Goal: Transaction & Acquisition: Obtain resource

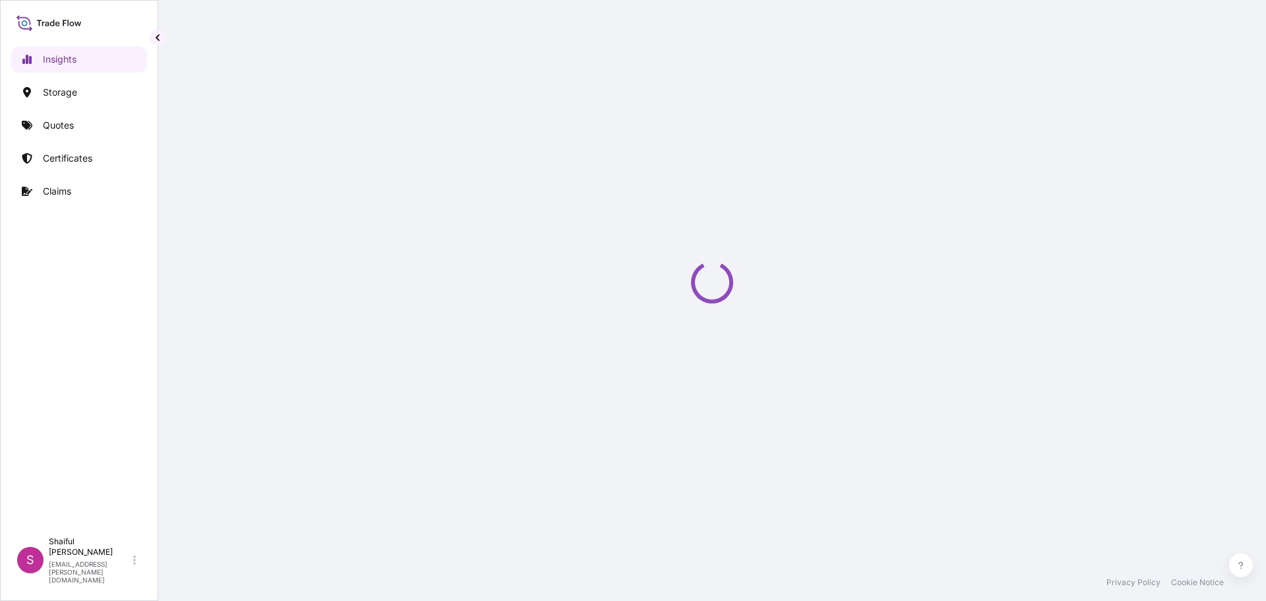
select select "2025"
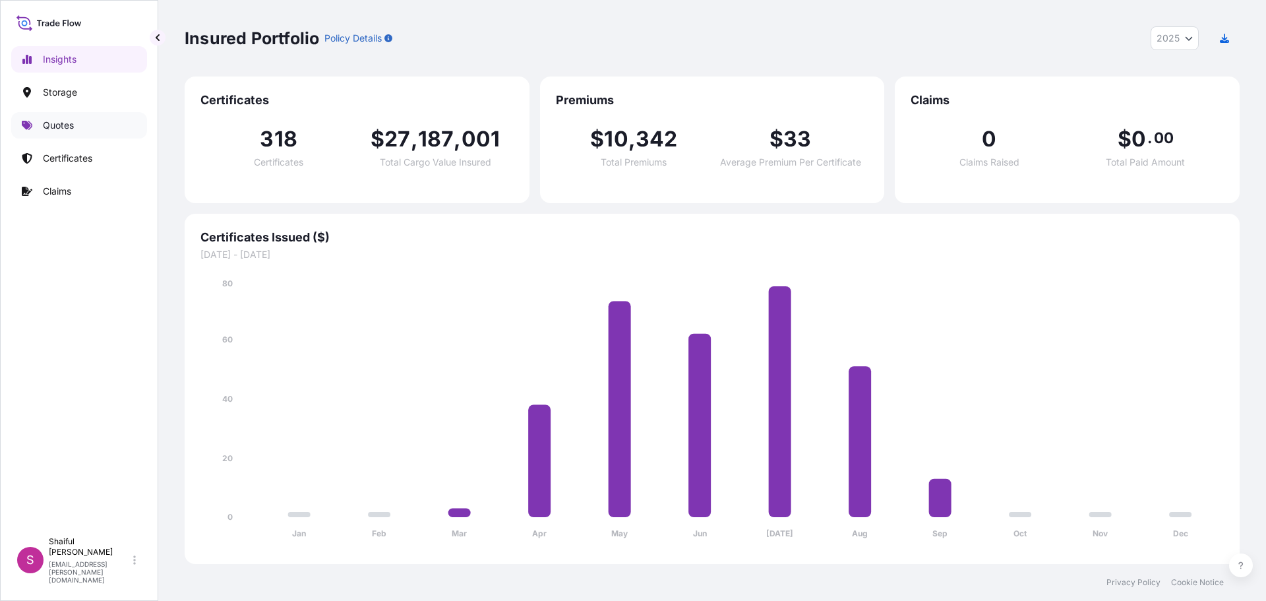
click at [46, 129] on p "Quotes" at bounding box center [58, 125] width 31 height 13
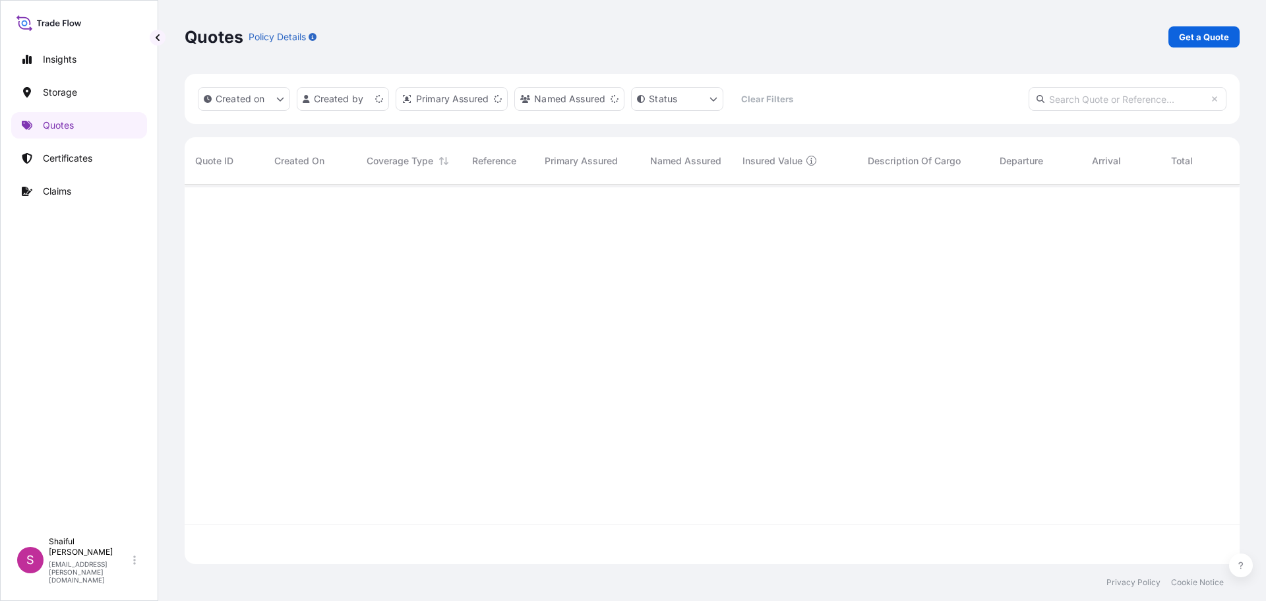
scroll to position [377, 1045]
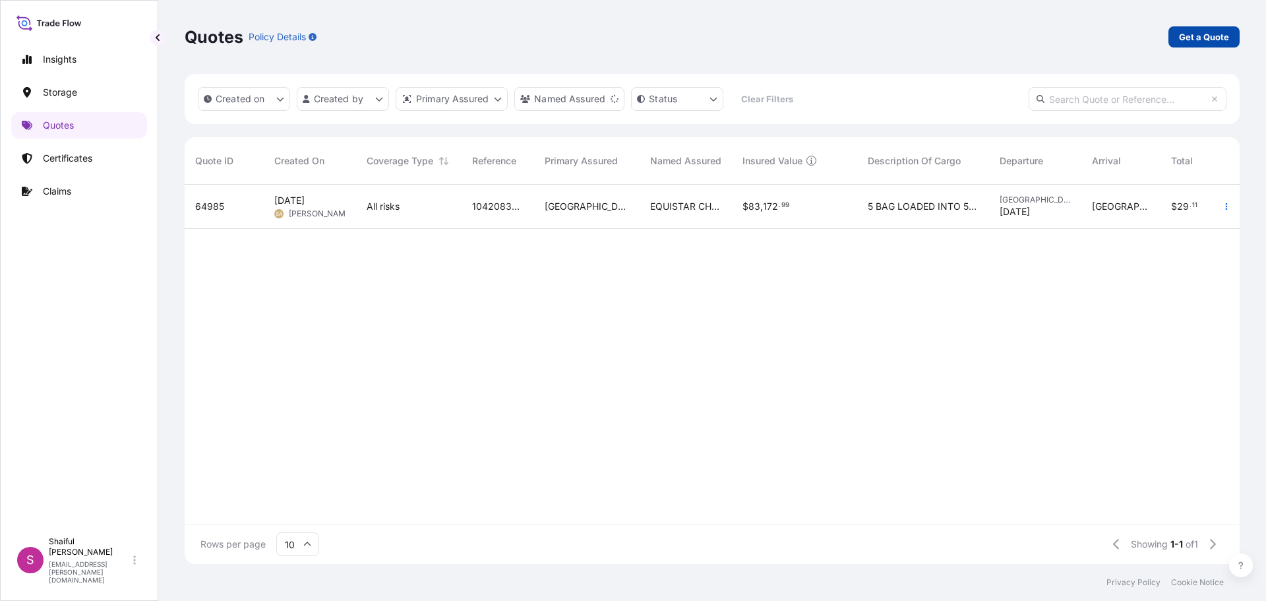
click at [1186, 40] on p "Get a Quote" at bounding box center [1204, 36] width 50 height 13
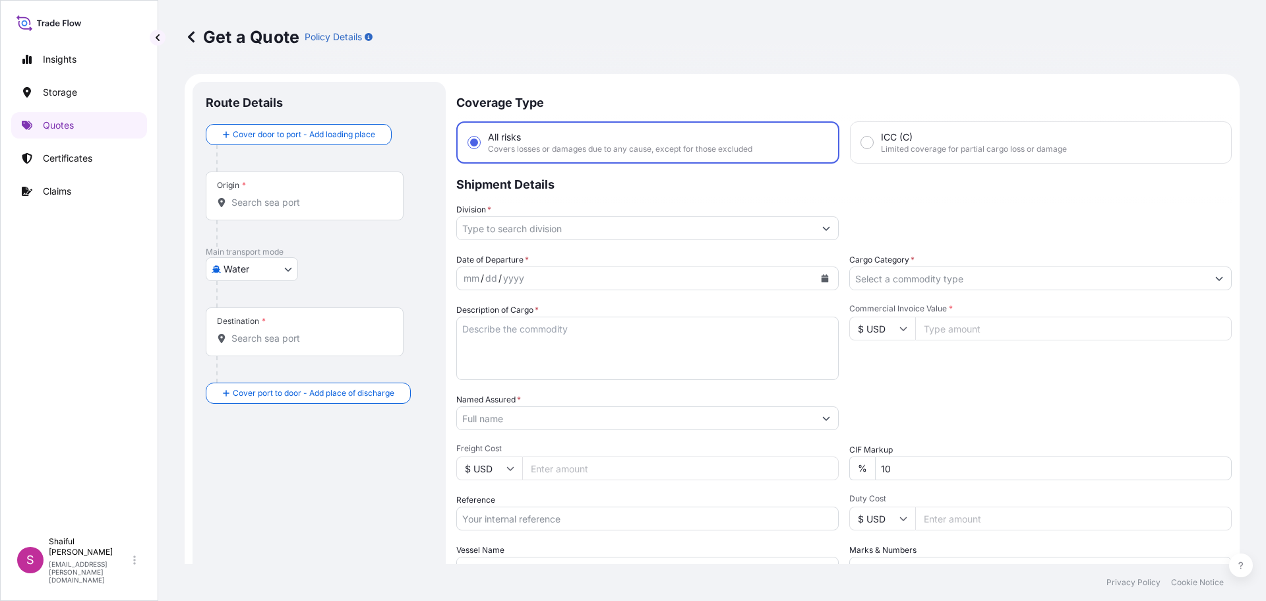
scroll to position [21, 0]
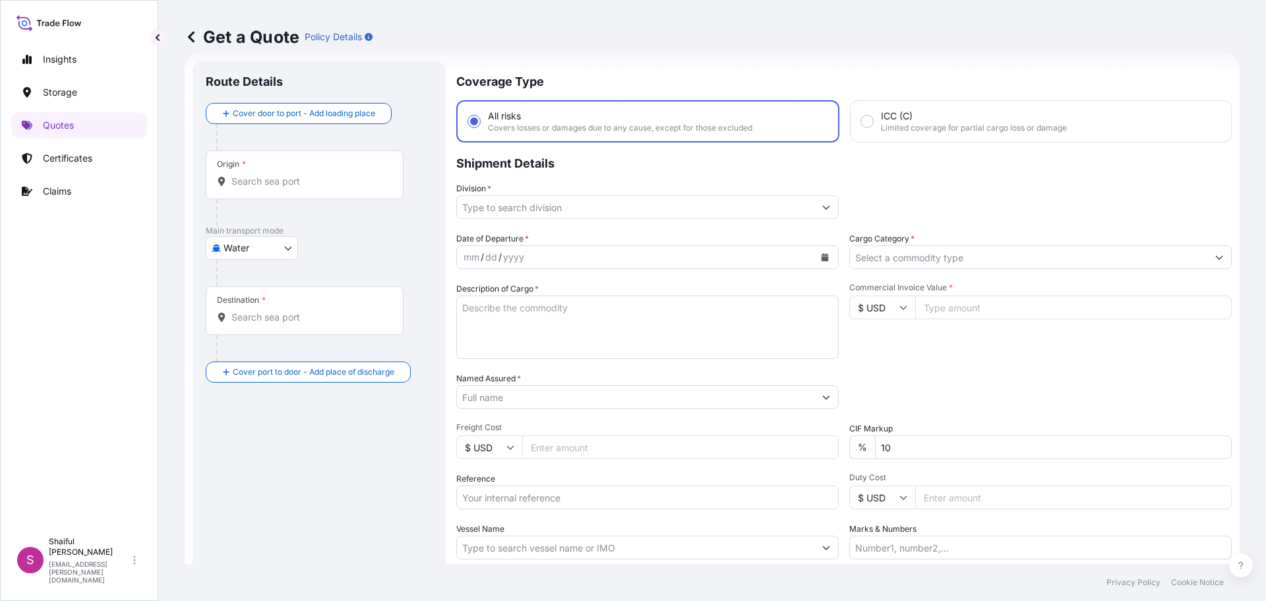
click at [248, 239] on body "Insights Storage Quotes Certificates Claims S Shaiful Jamel [EMAIL_ADDRESS][PER…" at bounding box center [633, 300] width 1266 height 601
click at [252, 281] on div "Air" at bounding box center [252, 282] width 82 height 24
select select "Air"
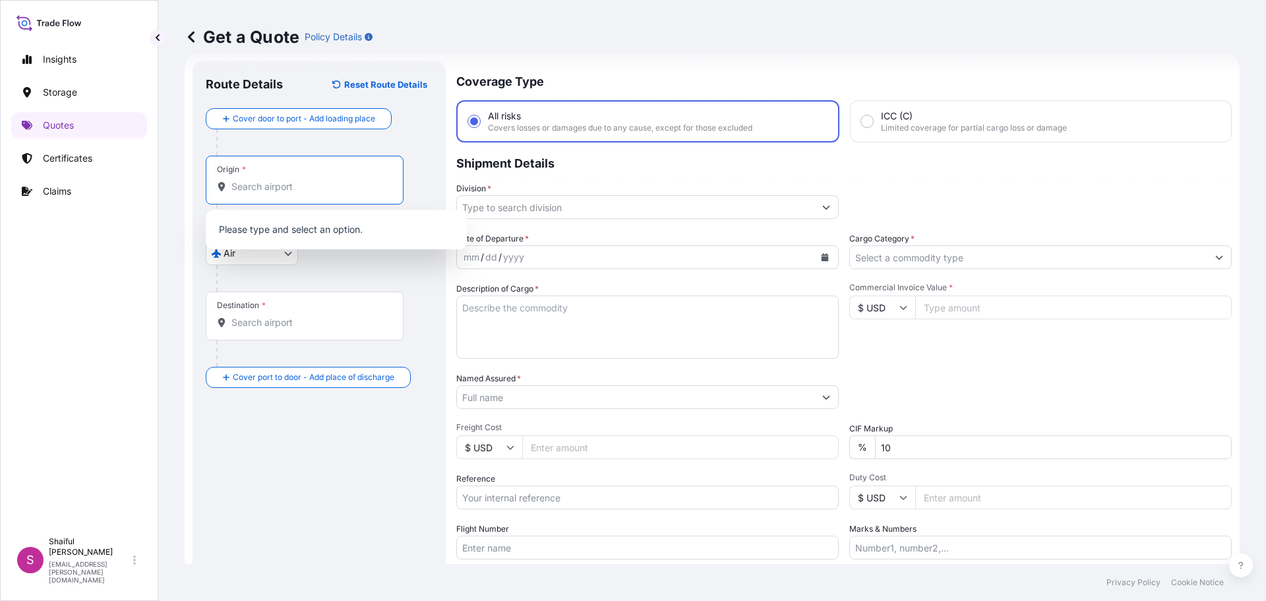
click at [266, 193] on input "Origin *" at bounding box center [309, 186] width 156 height 13
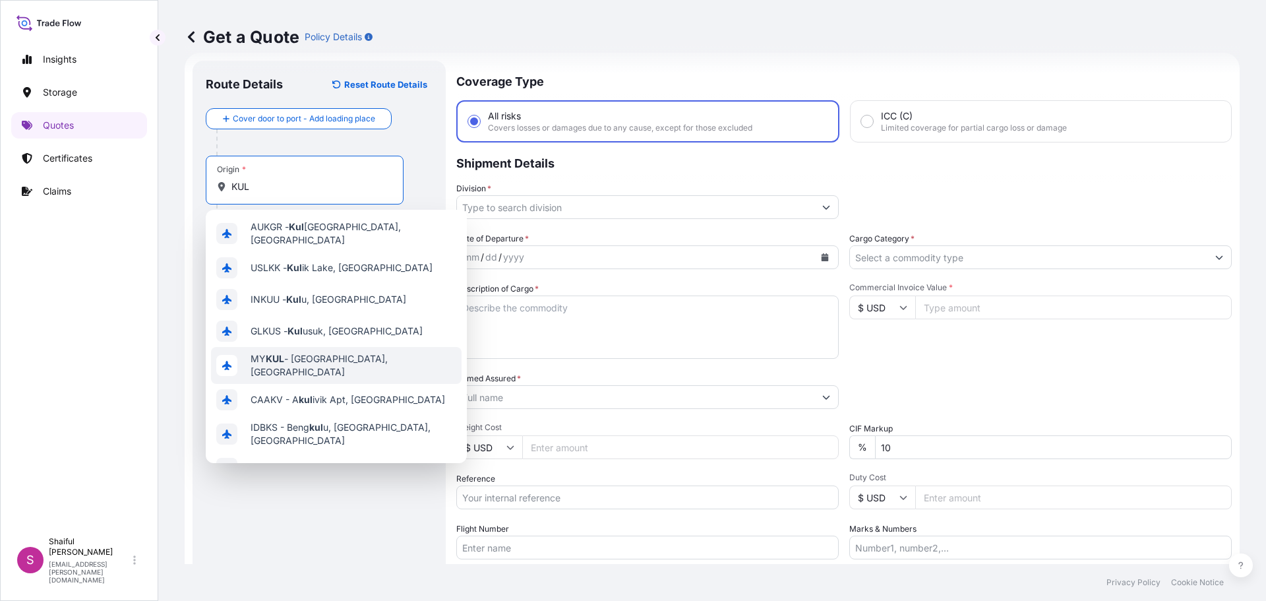
click at [376, 347] on div "MY KUL - [GEOGRAPHIC_DATA], [GEOGRAPHIC_DATA]" at bounding box center [336, 365] width 251 height 37
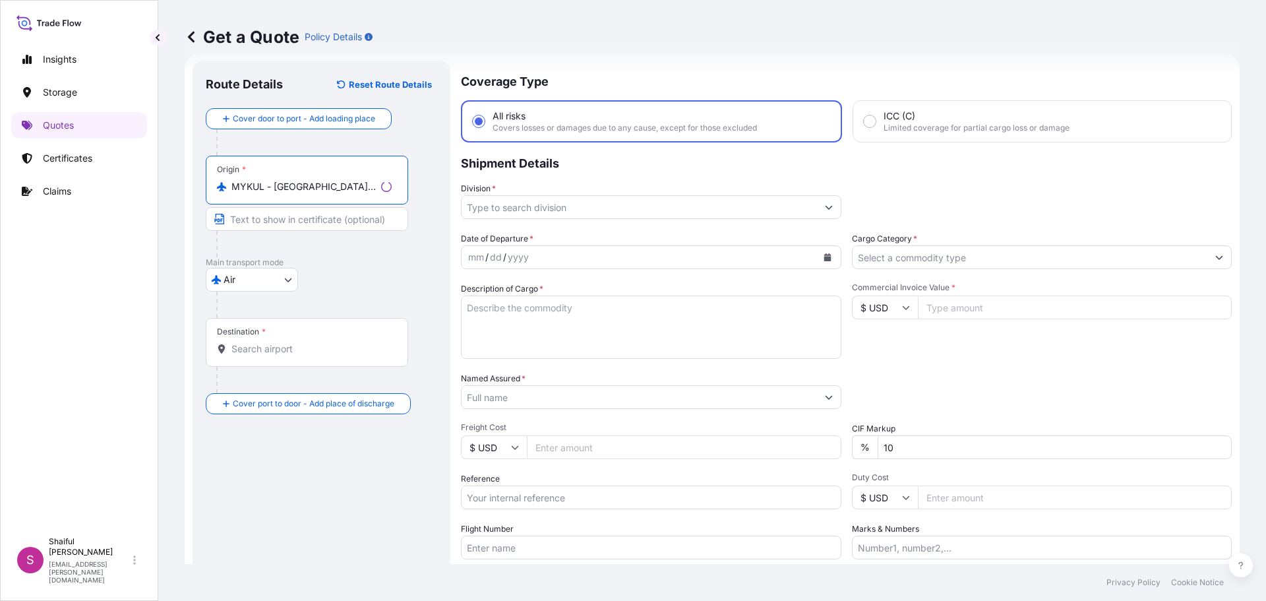
type input "MYKUL - [GEOGRAPHIC_DATA], [GEOGRAPHIC_DATA]"
click at [278, 341] on div "Destination *" at bounding box center [307, 342] width 202 height 49
click at [278, 342] on input "Destination *" at bounding box center [311, 348] width 160 height 13
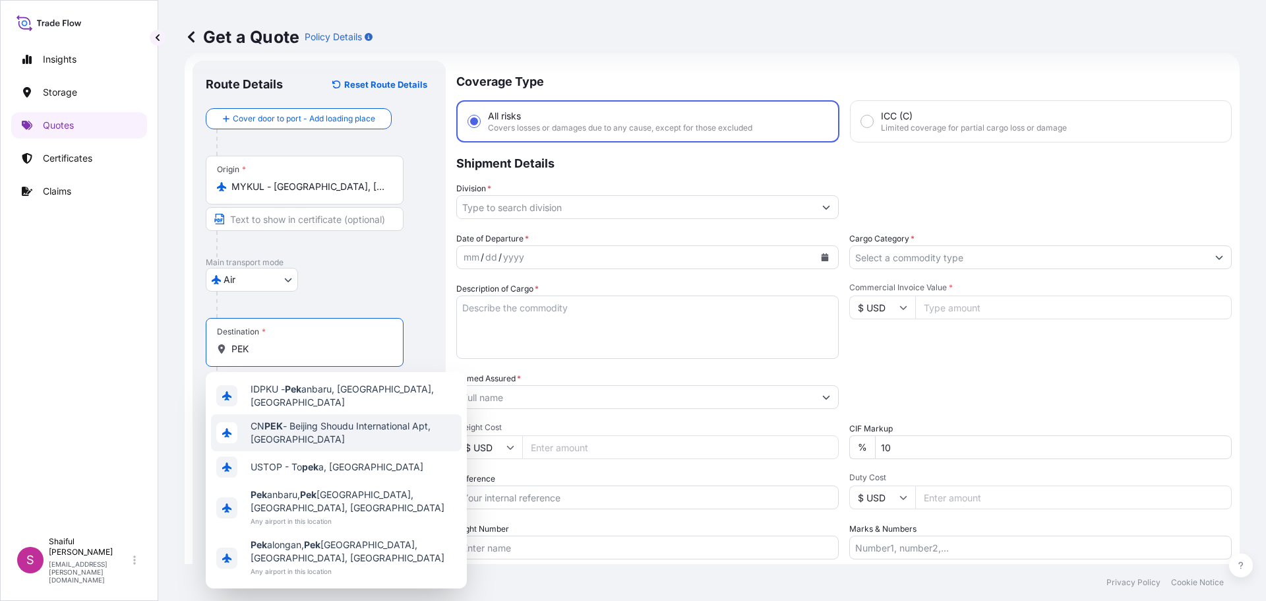
click at [352, 419] on span "CN PEK - Beijing Shoudu International Apt, [GEOGRAPHIC_DATA]" at bounding box center [354, 432] width 206 height 26
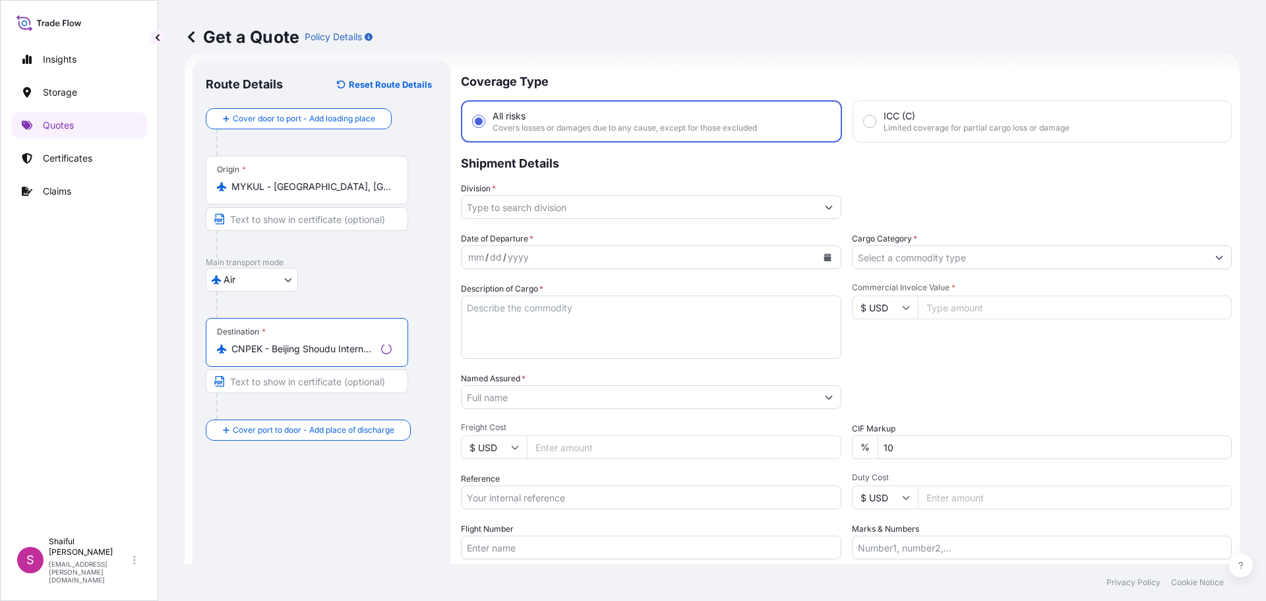
type input "CNPEK - Beijing Shoudu International Apt, [GEOGRAPHIC_DATA]"
click at [521, 200] on input "Division *" at bounding box center [639, 207] width 355 height 24
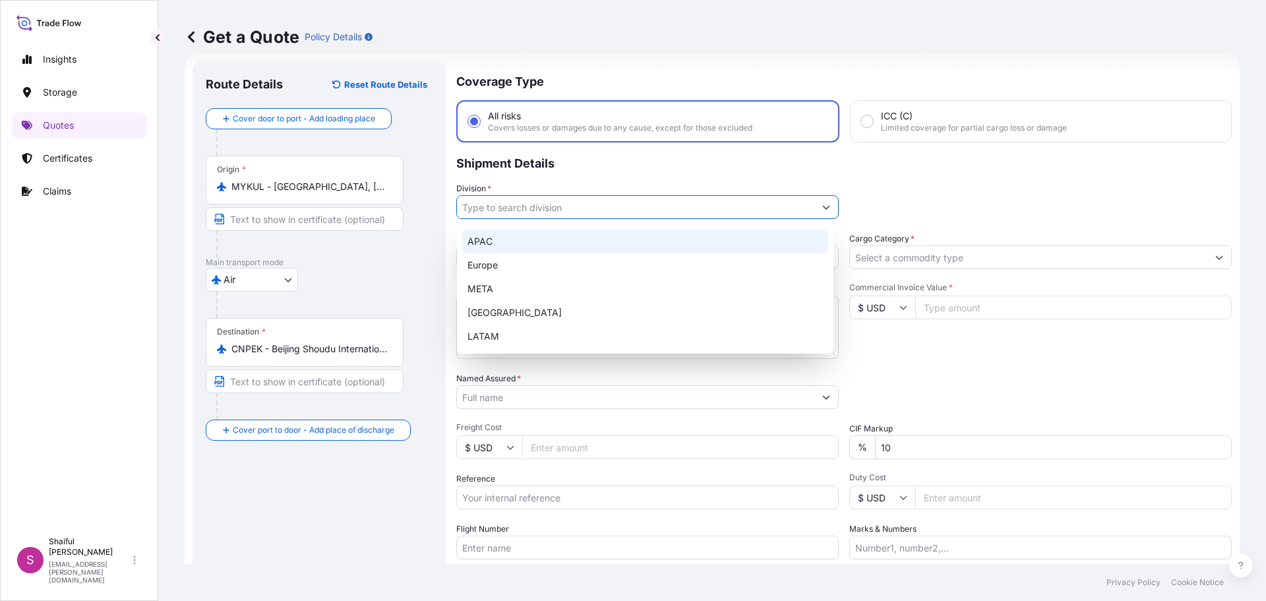
click at [516, 237] on div "APAC" at bounding box center [645, 241] width 366 height 24
type input "APAC"
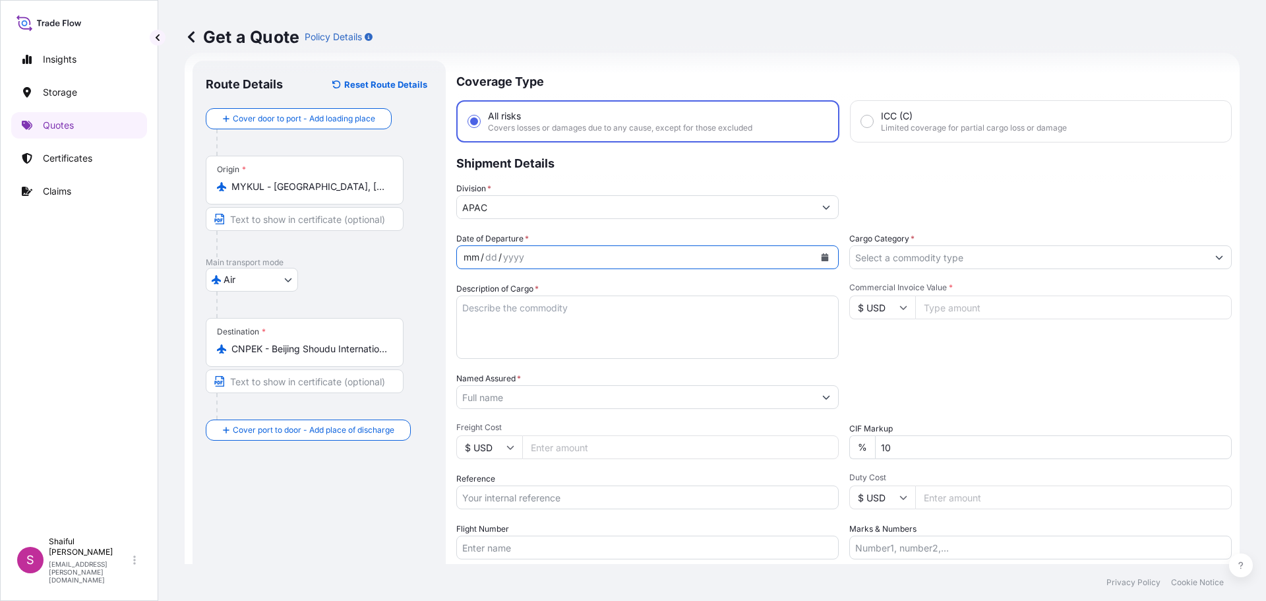
click at [649, 262] on div "mm / dd / yyyy" at bounding box center [635, 257] width 357 height 24
click at [821, 256] on icon "Calendar" at bounding box center [825, 257] width 8 height 8
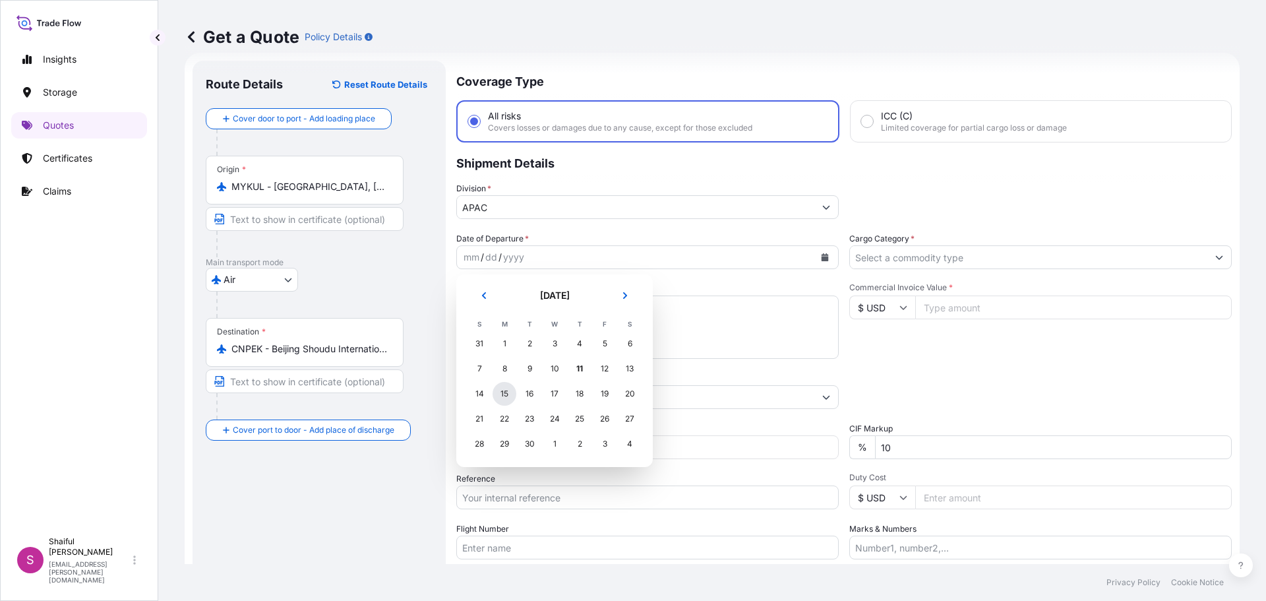
click at [502, 394] on div "15" at bounding box center [505, 394] width 24 height 24
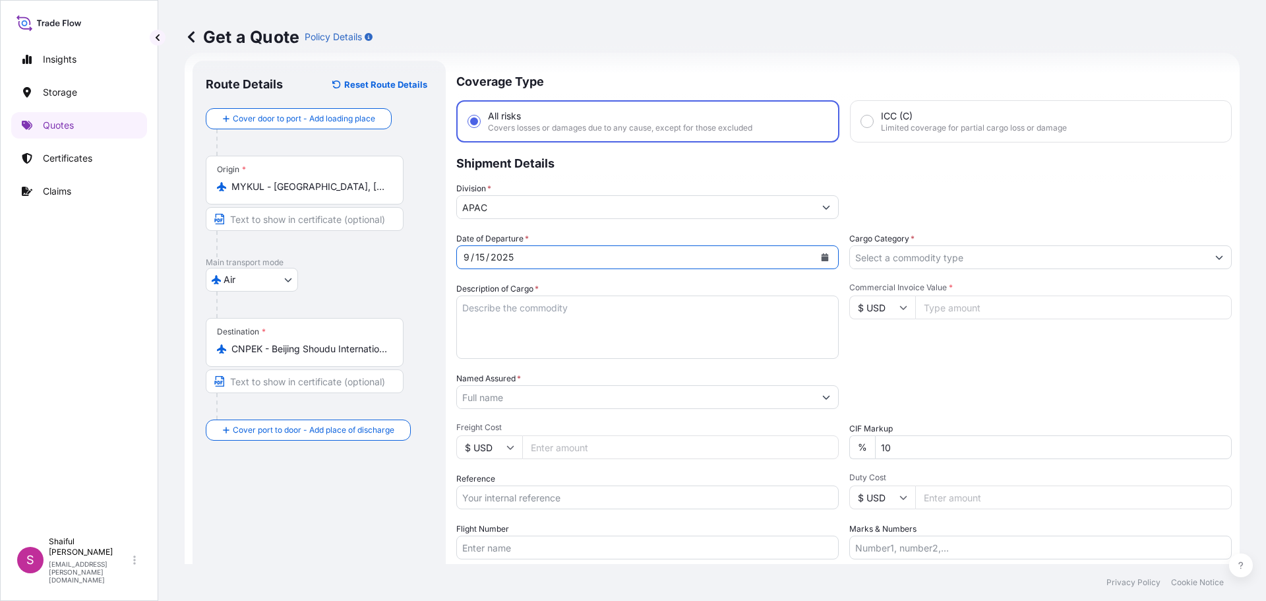
click at [901, 263] on input "Cargo Category *" at bounding box center [1028, 257] width 357 height 24
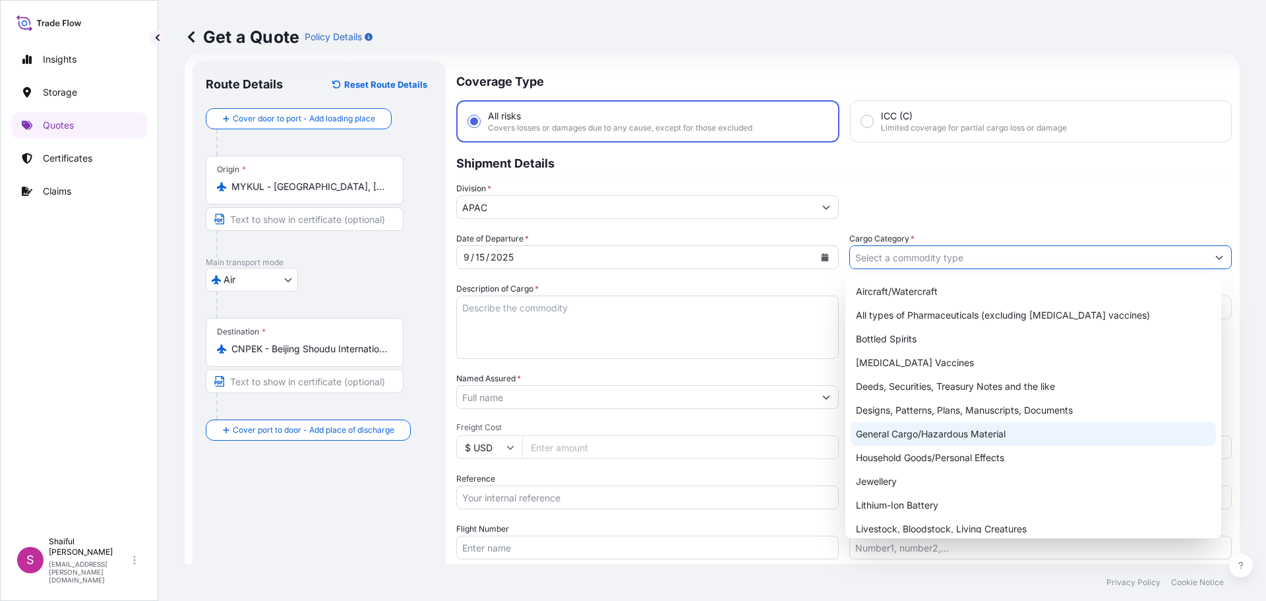
click at [938, 425] on div "General Cargo/Hazardous Material" at bounding box center [1034, 434] width 366 height 24
type input "General Cargo/Hazardous Material"
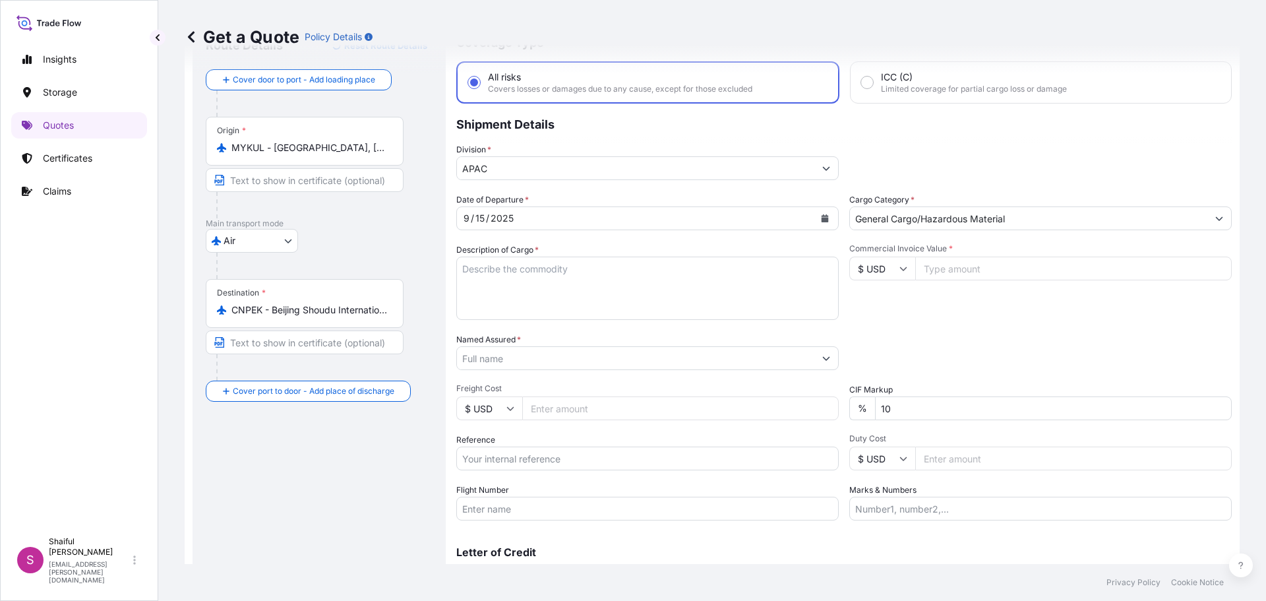
scroll to position [123, 0]
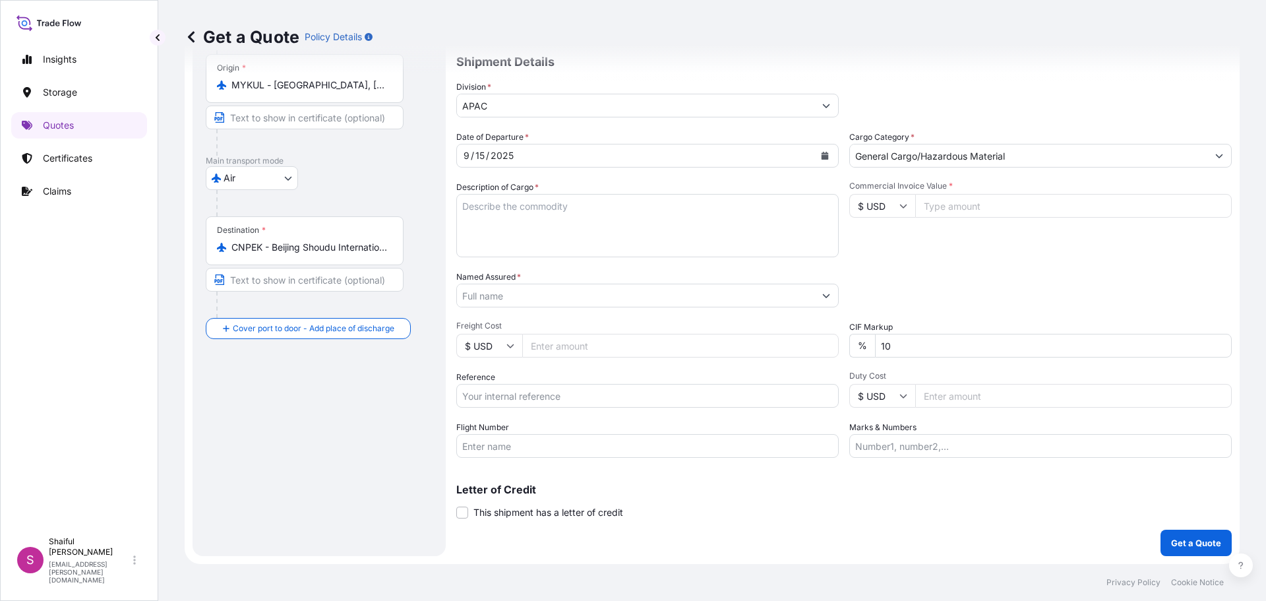
click at [578, 450] on input "Flight Number" at bounding box center [647, 446] width 382 height 24
drag, startPoint x: 578, startPoint y: 450, endPoint x: 526, endPoint y: 398, distance: 73.2
click at [526, 398] on input "Reference" at bounding box center [647, 396] width 382 height 24
paste input "160-00958215"
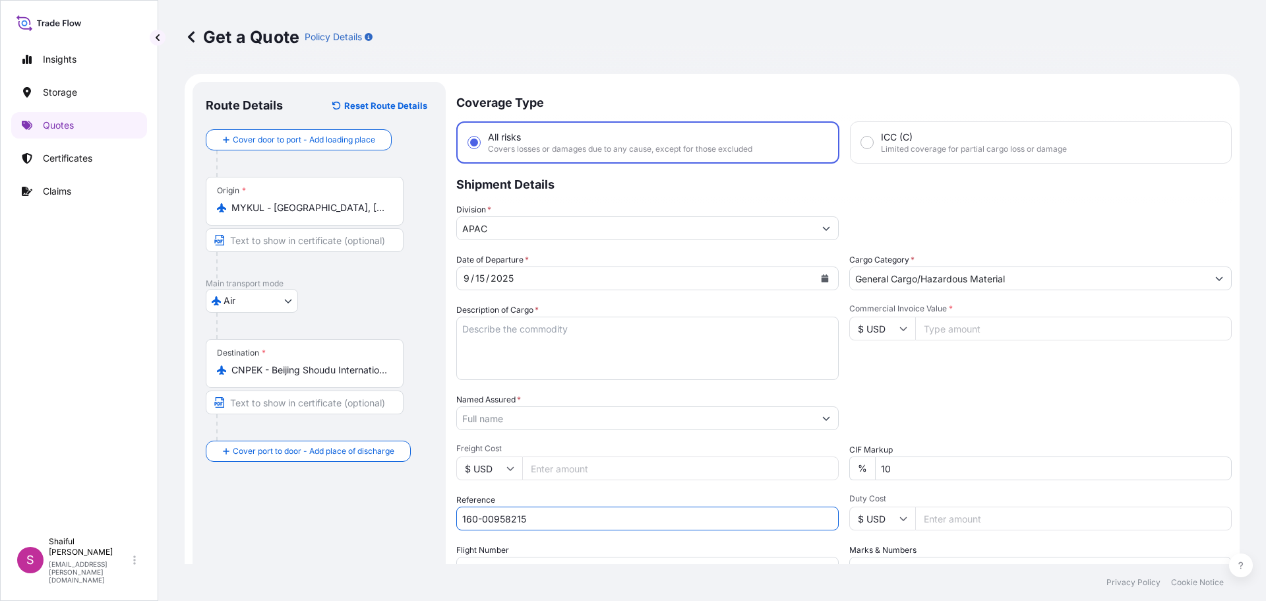
type input "160-00958215"
click at [547, 342] on textarea "Description of Cargo *" at bounding box center [647, 348] width 382 height 63
paste textarea "MYVACET 9-45 K NF in 20kg drum"
click at [651, 334] on textarea "MYVACET 9-45 K NF in 20kg drum" at bounding box center [647, 348] width 382 height 63
paste textarea "Pallet,P 4W(B) 120x100x15cm (X1210D4-3L)"
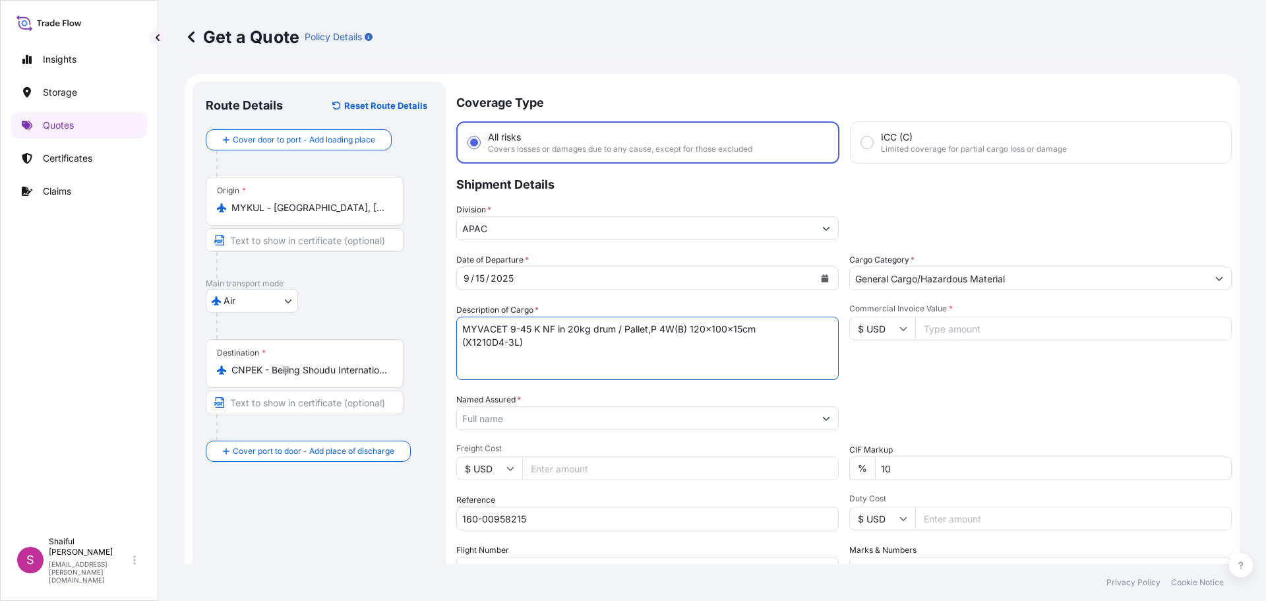
type textarea "MYVACET 9-45 K NF in 20kg drum / Pallet,P 4W(B) 120x100x15cm (X1210D4-3L)"
click at [946, 325] on input "Commercial Invoice Value *" at bounding box center [1073, 329] width 317 height 24
type input "2600"
click at [954, 361] on div "Commercial Invoice Value * $ USD 2600" at bounding box center [1040, 341] width 382 height 76
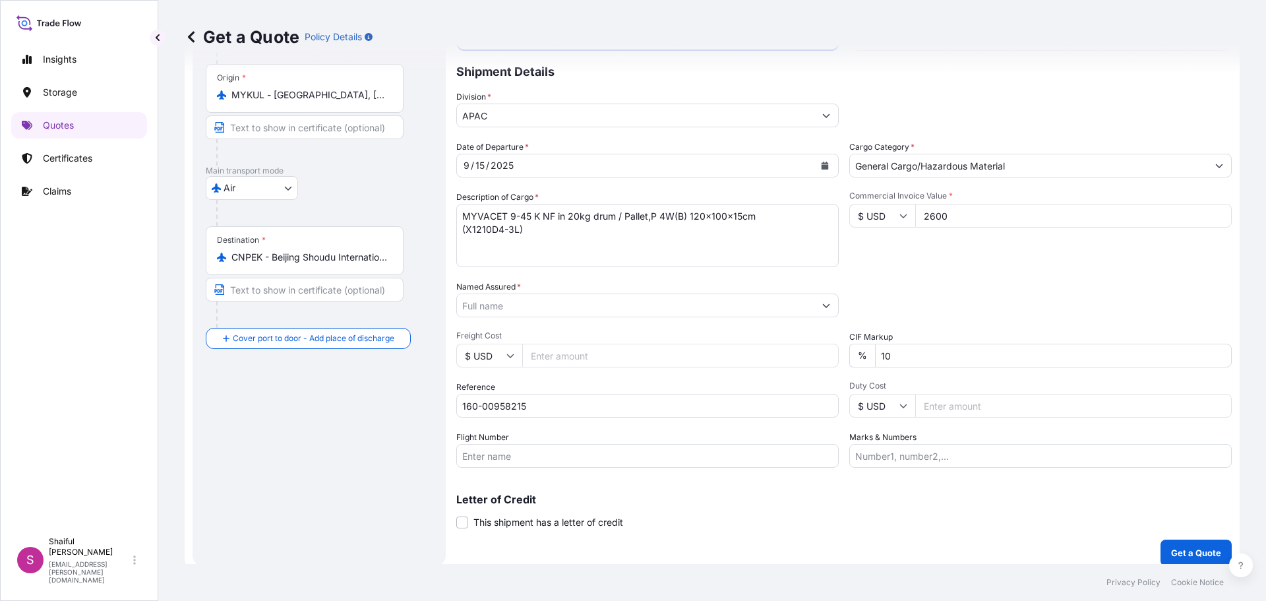
scroll to position [123, 0]
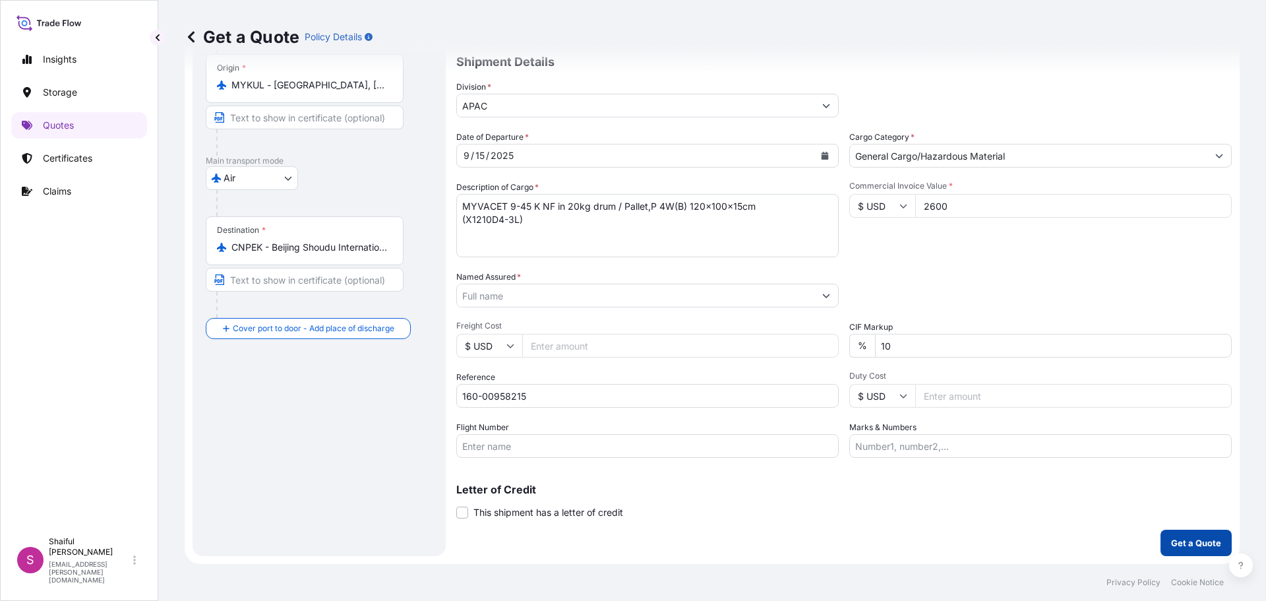
click at [1182, 543] on p "Get a Quote" at bounding box center [1196, 542] width 50 height 13
click at [565, 290] on input "Named Assured *" at bounding box center [635, 296] width 357 height 24
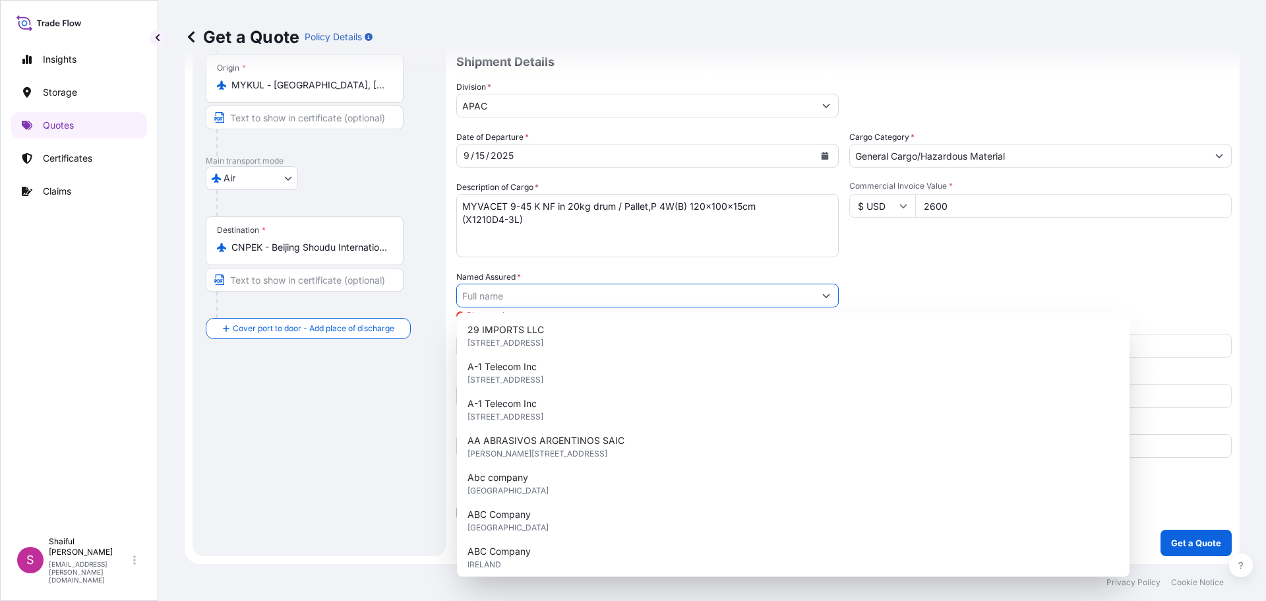
paste input "[PERSON_NAME] Ingredients (M) Sdn Bhd"
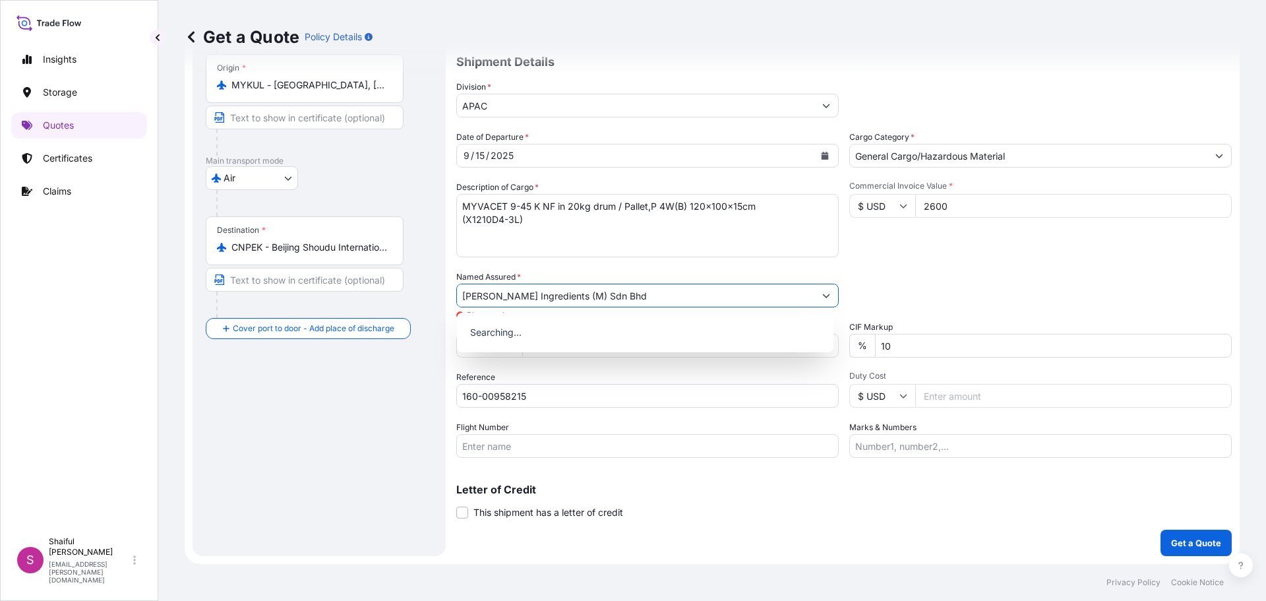
type input "[PERSON_NAME] Ingredients (M) Sdn Bhd"
click at [1071, 251] on div "Commercial Invoice Value * $ USD 2600" at bounding box center [1040, 219] width 382 height 76
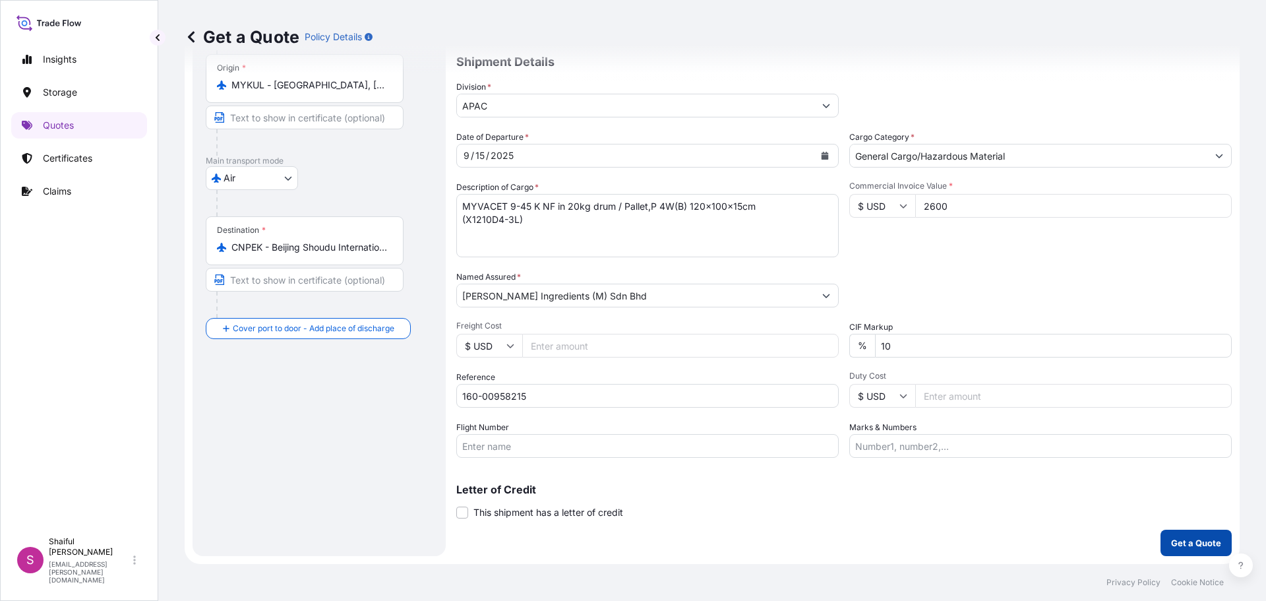
click at [1178, 538] on p "Get a Quote" at bounding box center [1196, 542] width 50 height 13
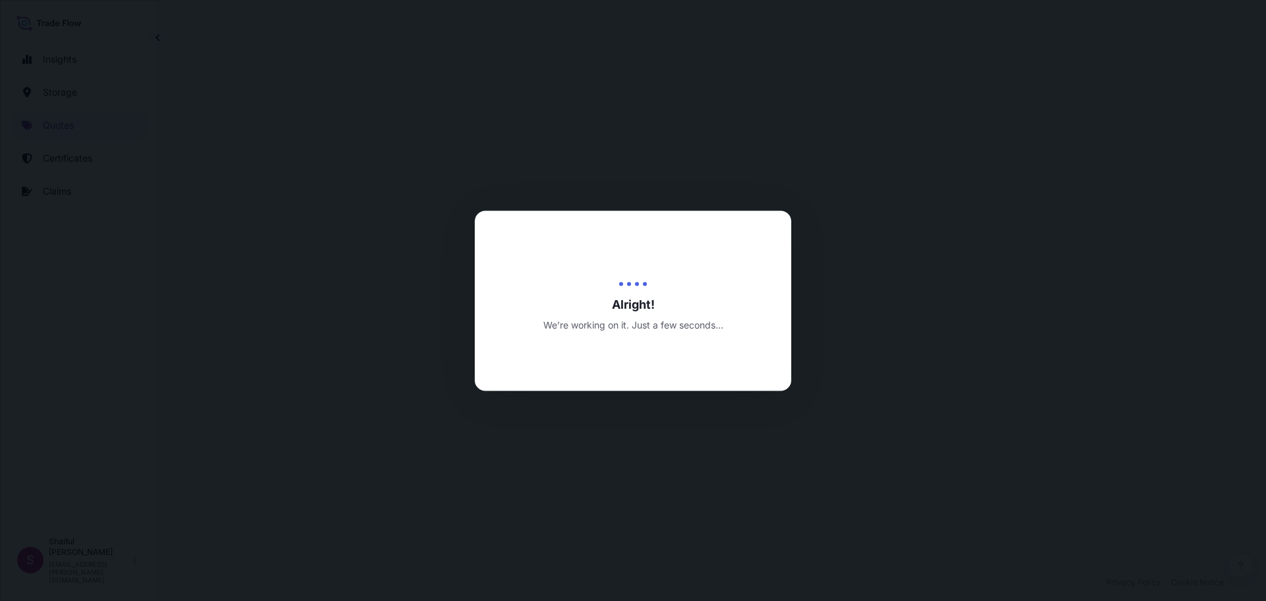
select select "Air"
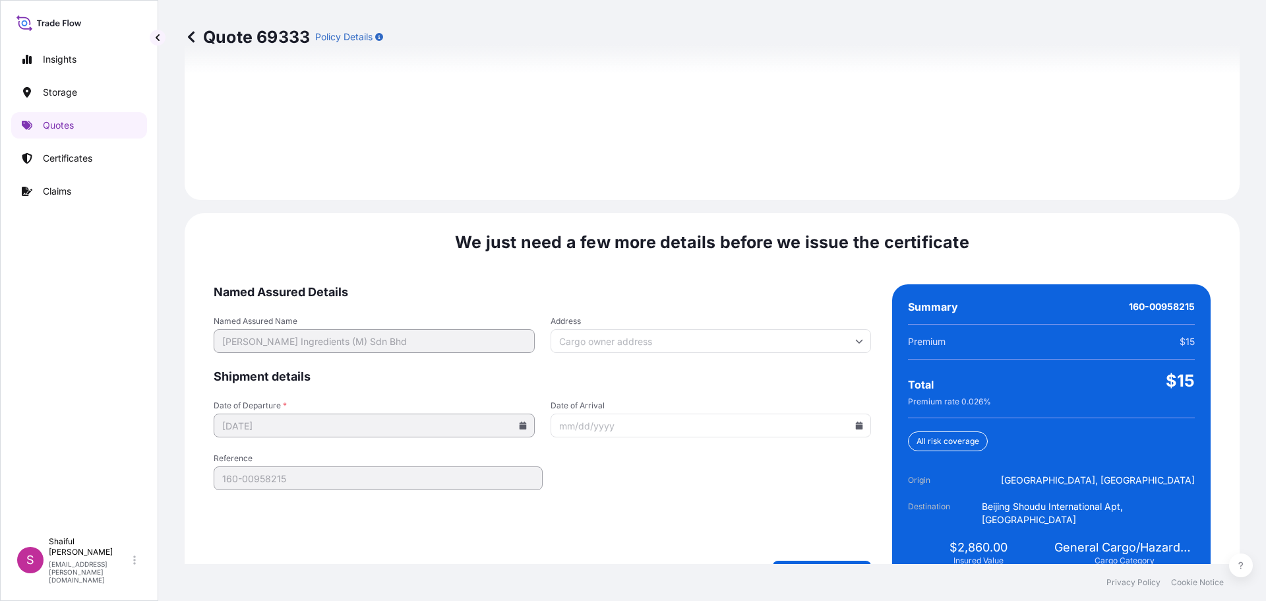
scroll to position [1885, 0]
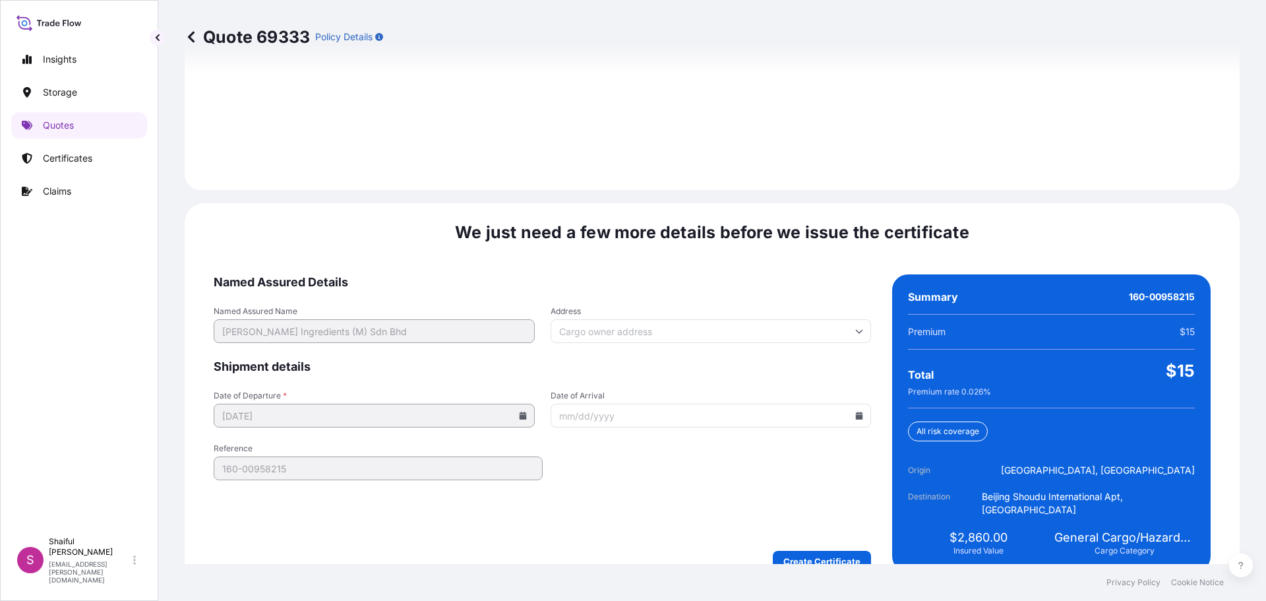
click at [848, 404] on input "Date of Arrival" at bounding box center [711, 416] width 321 height 24
click at [856, 411] on icon at bounding box center [859, 415] width 7 height 8
click at [648, 284] on button "16" at bounding box center [644, 284] width 21 height 21
type input "[DATE]"
click at [674, 471] on form "Named Assured Details Named Assured Name [PERSON_NAME] Ingredients (M) Sdn Bhd …" at bounding box center [542, 422] width 657 height 297
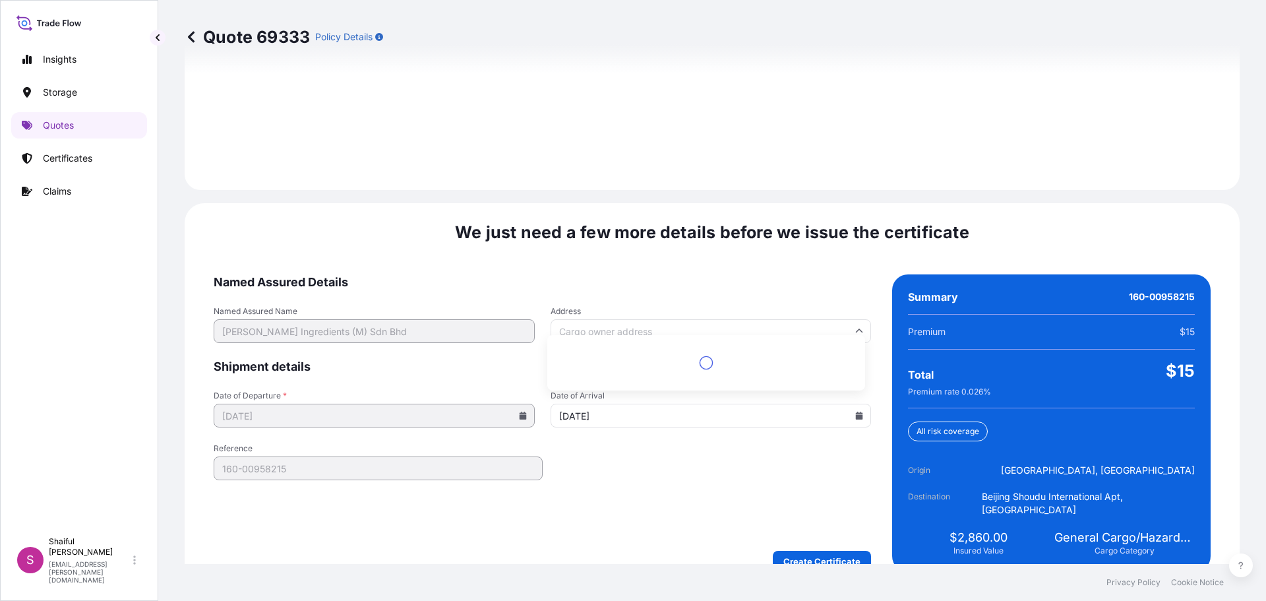
click at [645, 319] on input "Address" at bounding box center [711, 331] width 321 height 24
click at [640, 274] on span "Named Assured Details" at bounding box center [542, 282] width 657 height 16
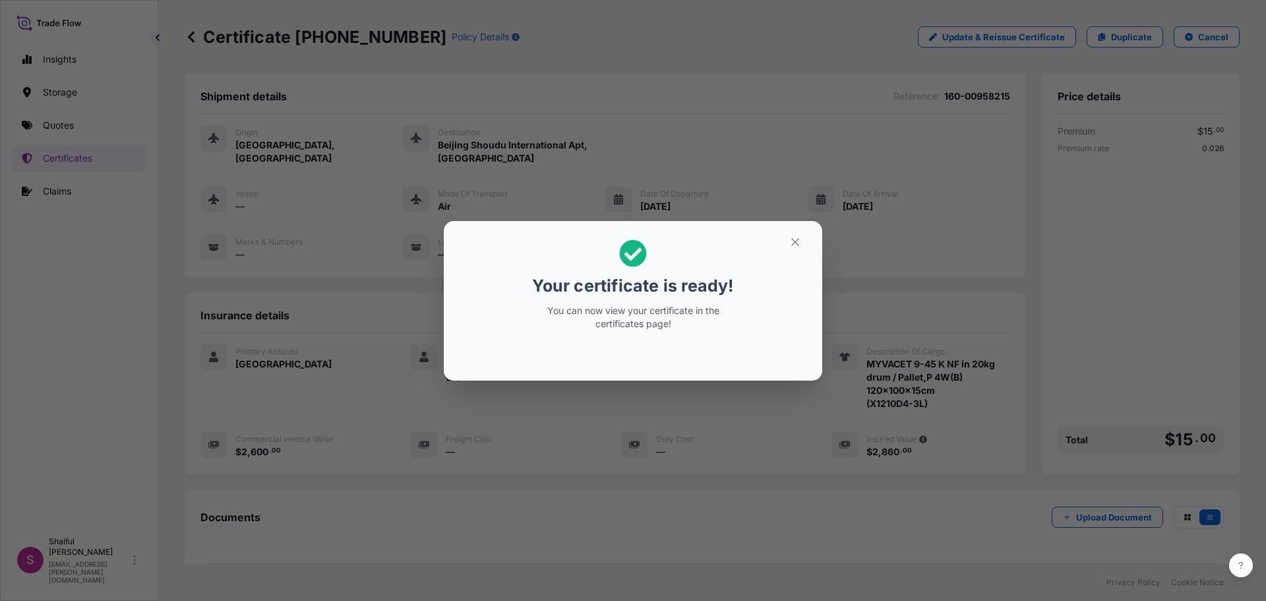
click at [266, 386] on div "Your certificate is ready! You can now view your certificate in the certificate…" at bounding box center [633, 300] width 1266 height 601
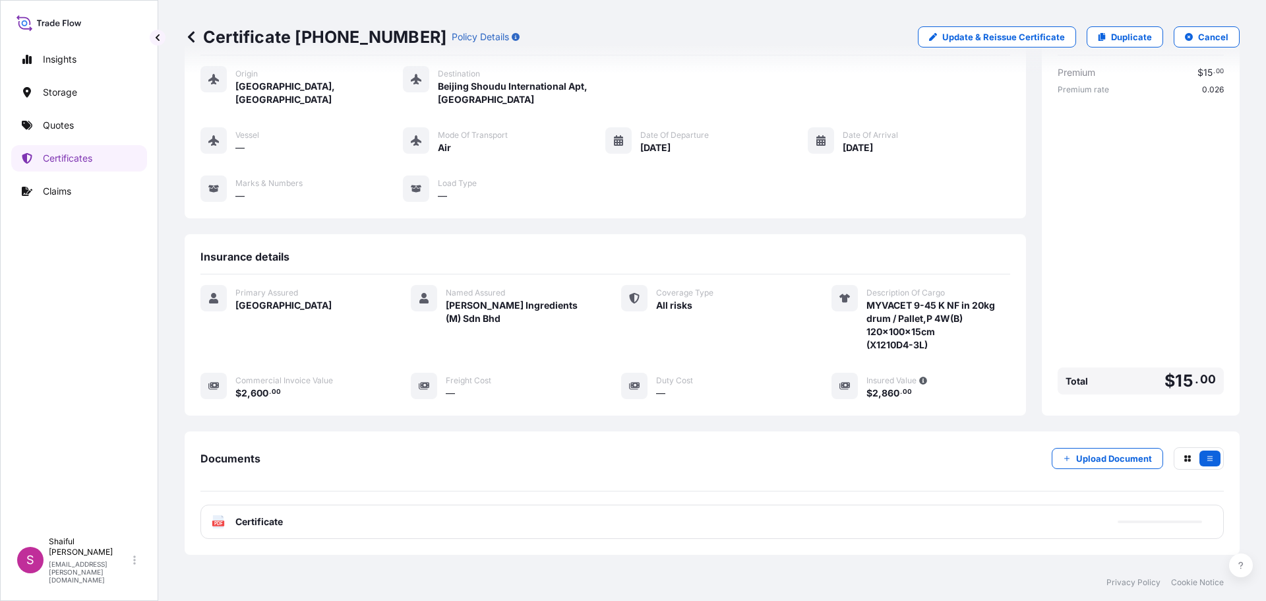
scroll to position [132, 0]
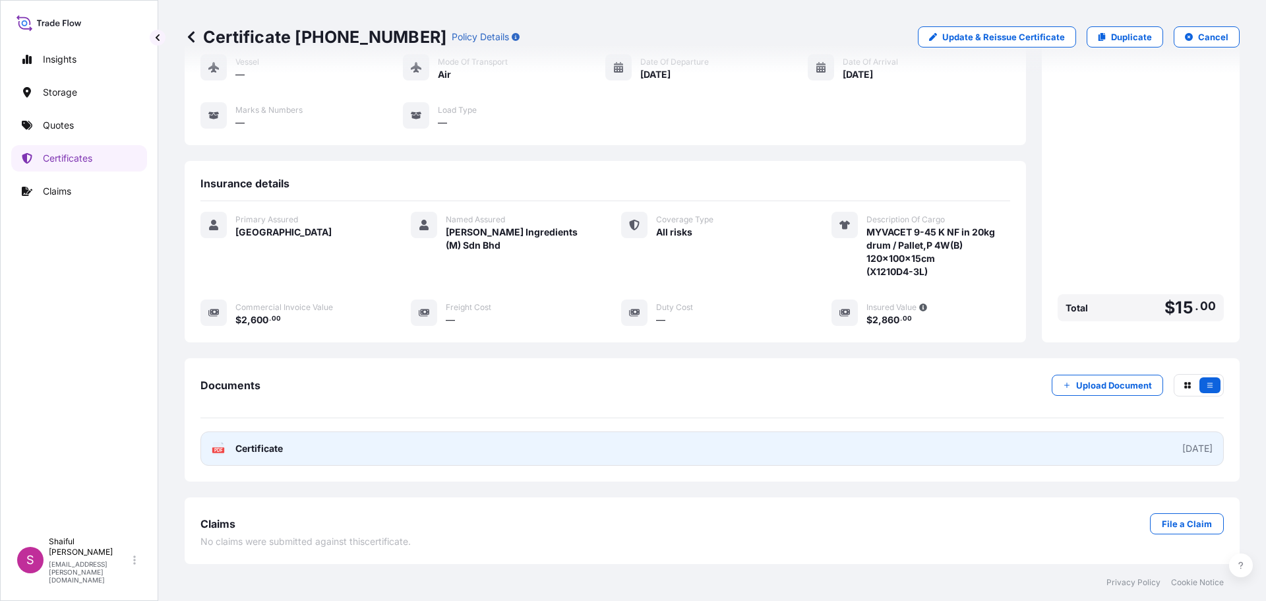
click at [270, 448] on span "Certificate" at bounding box center [258, 448] width 47 height 13
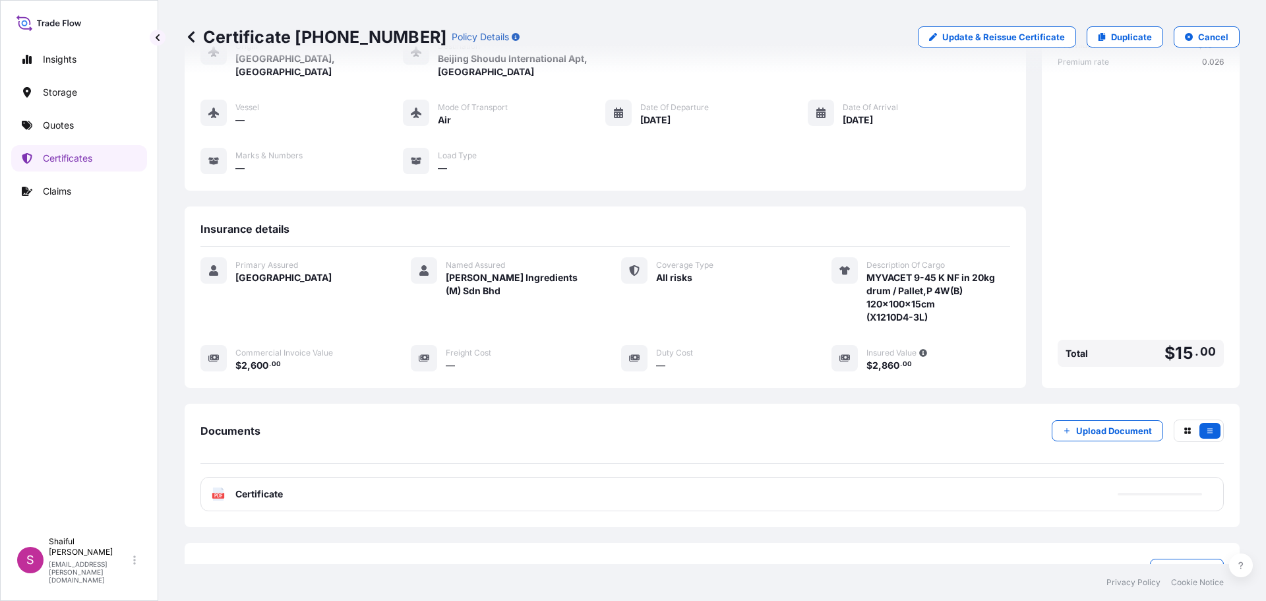
scroll to position [66, 0]
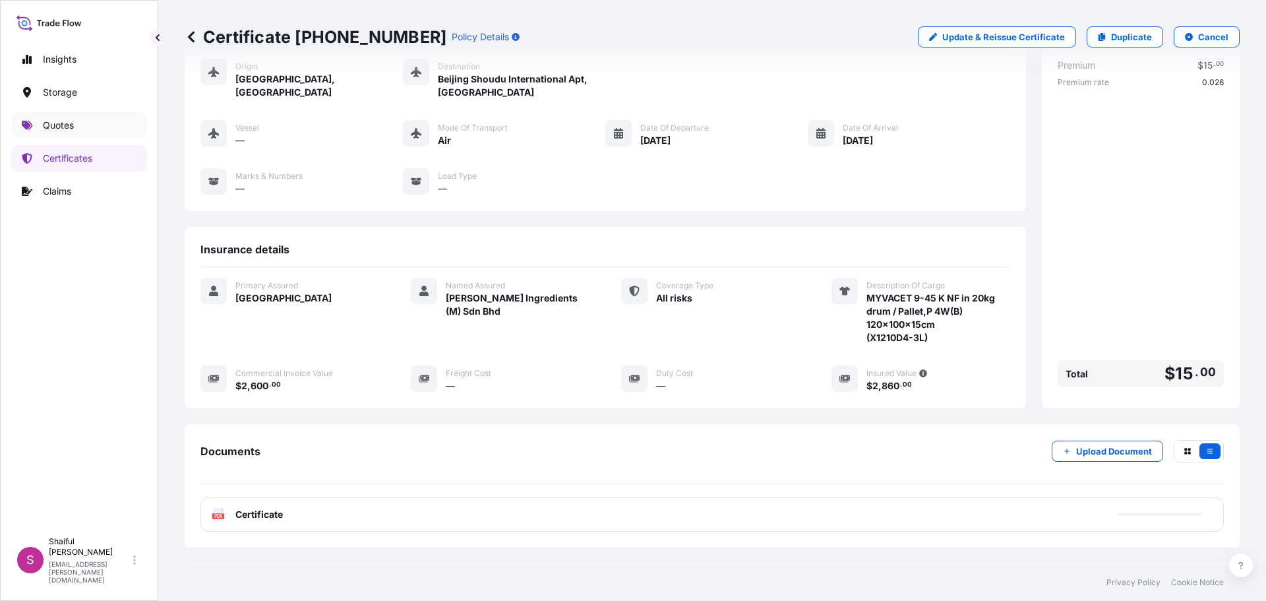
click at [67, 127] on p "Quotes" at bounding box center [58, 125] width 31 height 13
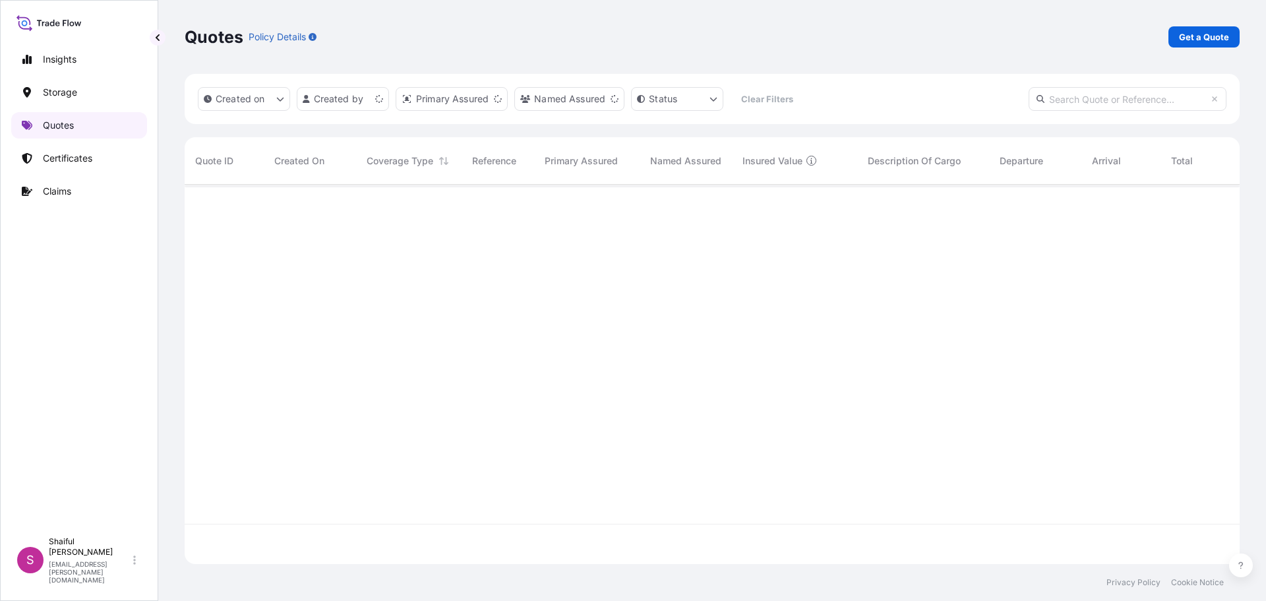
scroll to position [377, 1045]
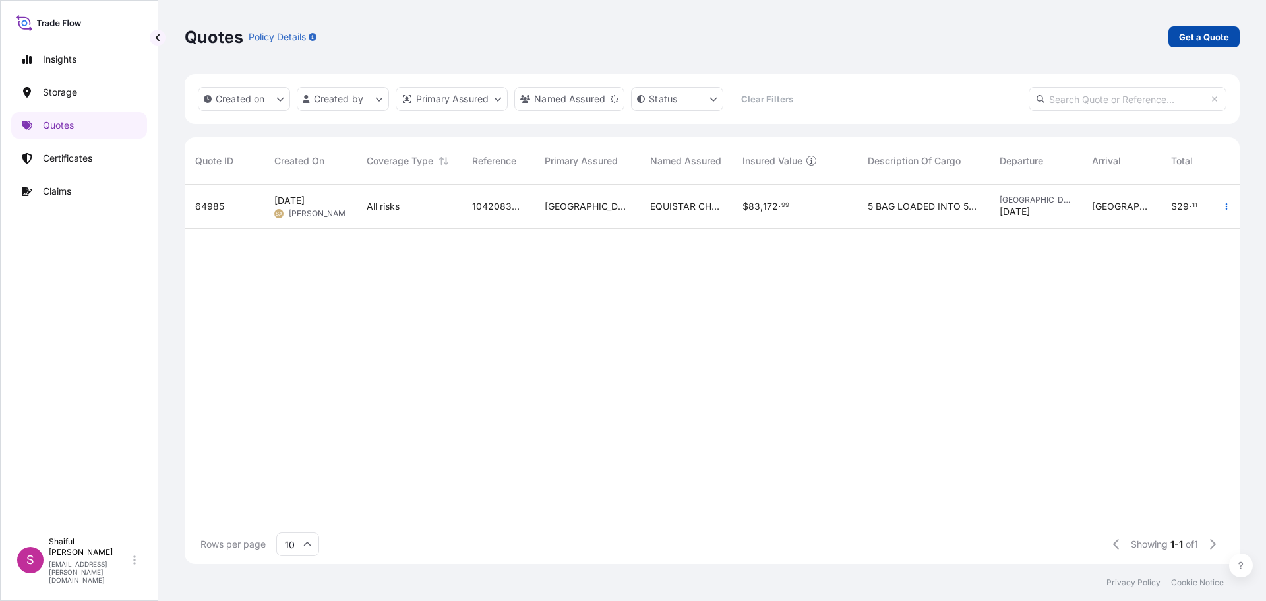
click at [1190, 42] on p "Get a Quote" at bounding box center [1204, 36] width 50 height 13
select select "Water"
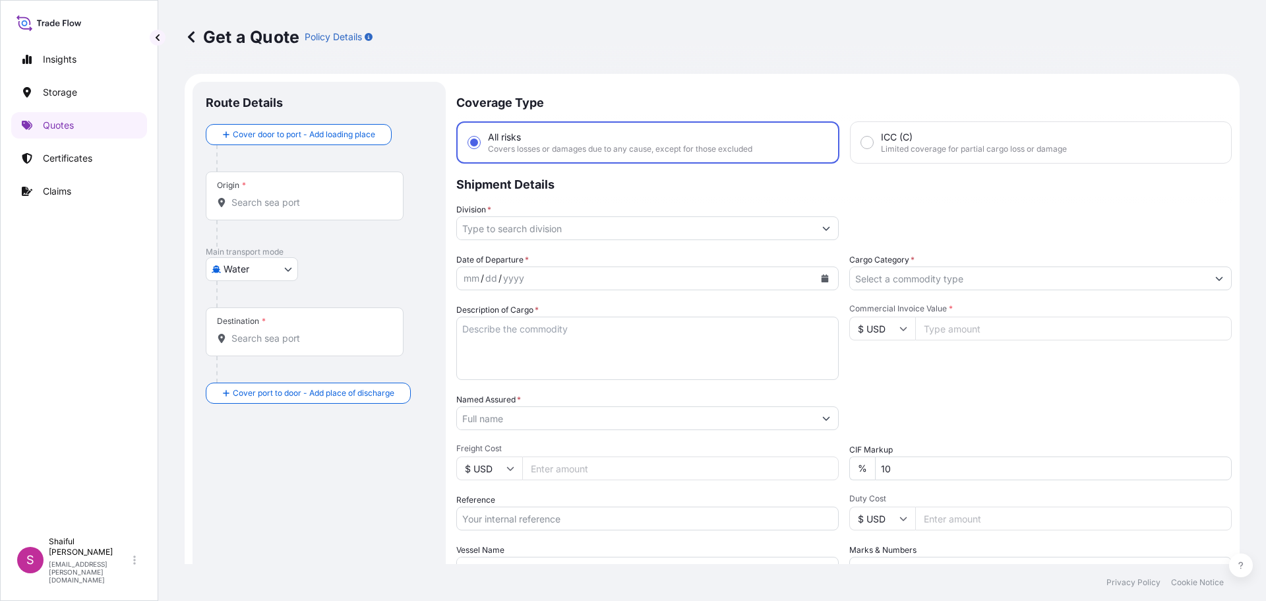
scroll to position [21, 0]
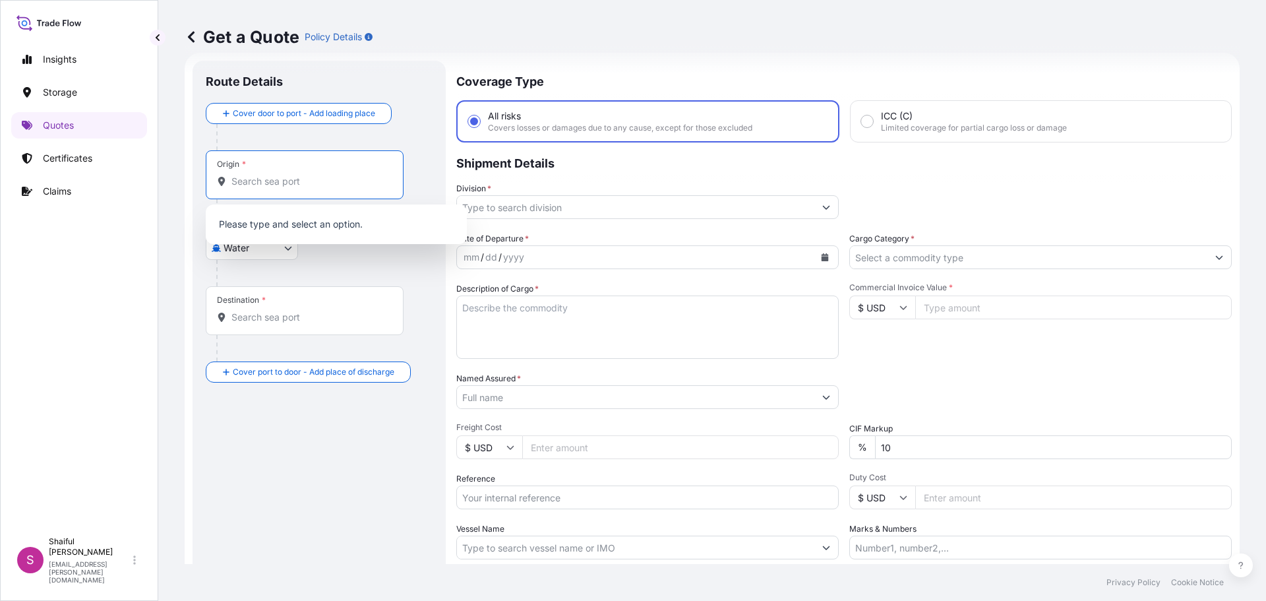
click at [266, 181] on input "Origin *" at bounding box center [309, 181] width 156 height 13
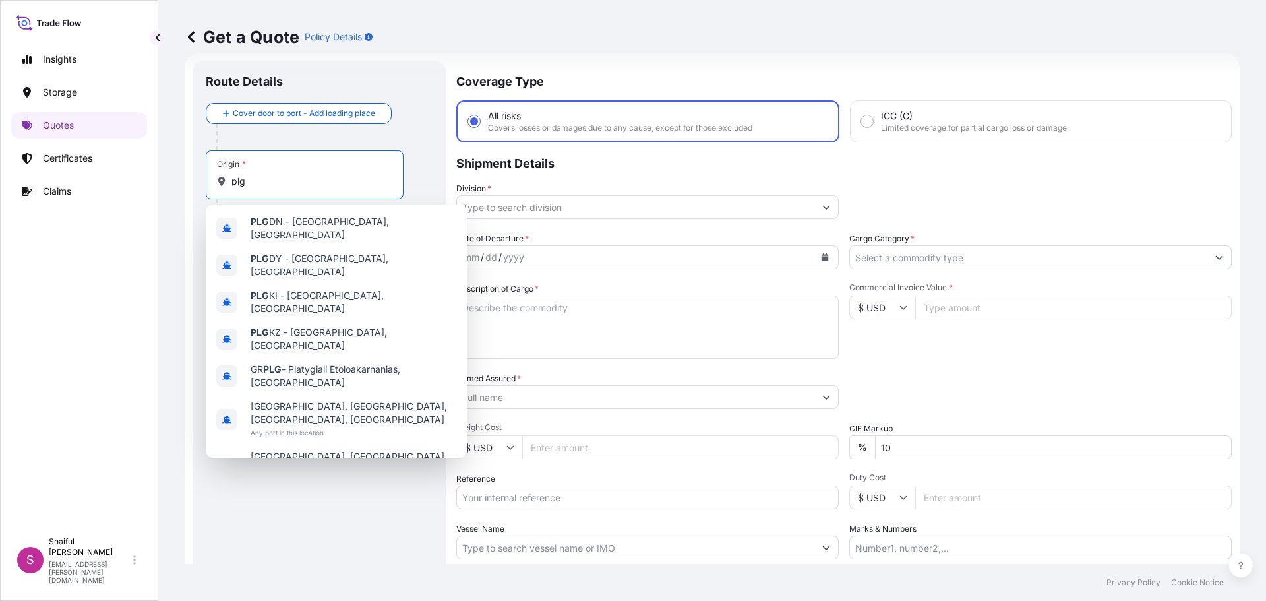
drag, startPoint x: 259, startPoint y: 177, endPoint x: 177, endPoint y: 175, distance: 82.5
click at [177, 175] on div "Get a Quote Policy Details Route Details Cover door to port - Add loading place…" at bounding box center [712, 282] width 1108 height 564
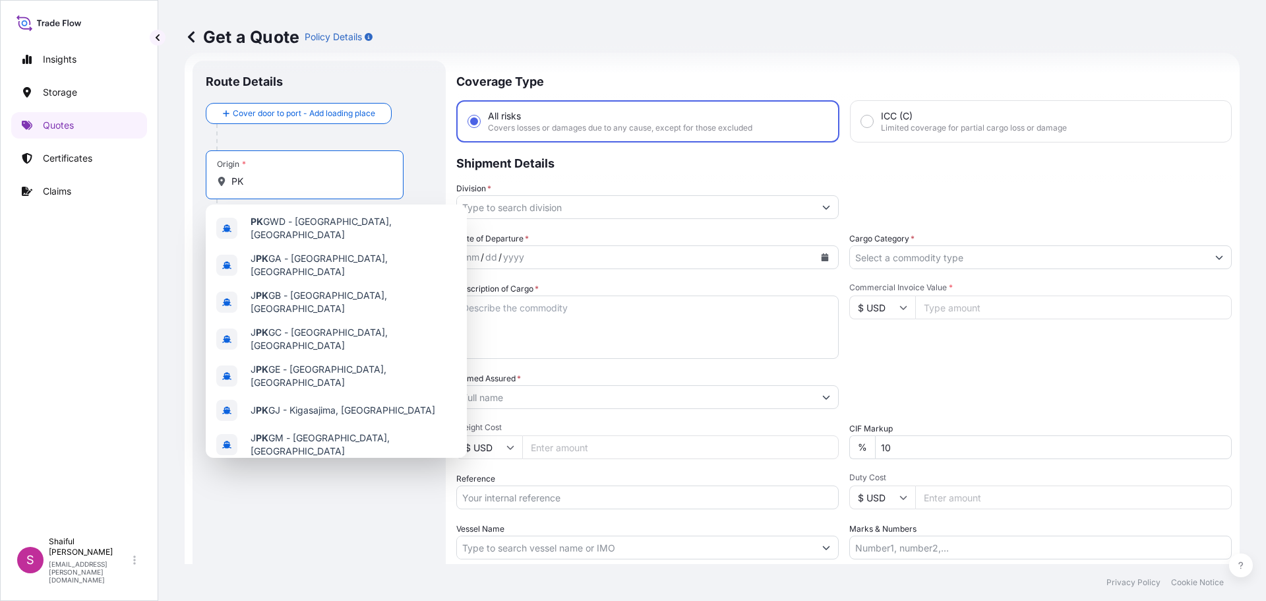
type input "P"
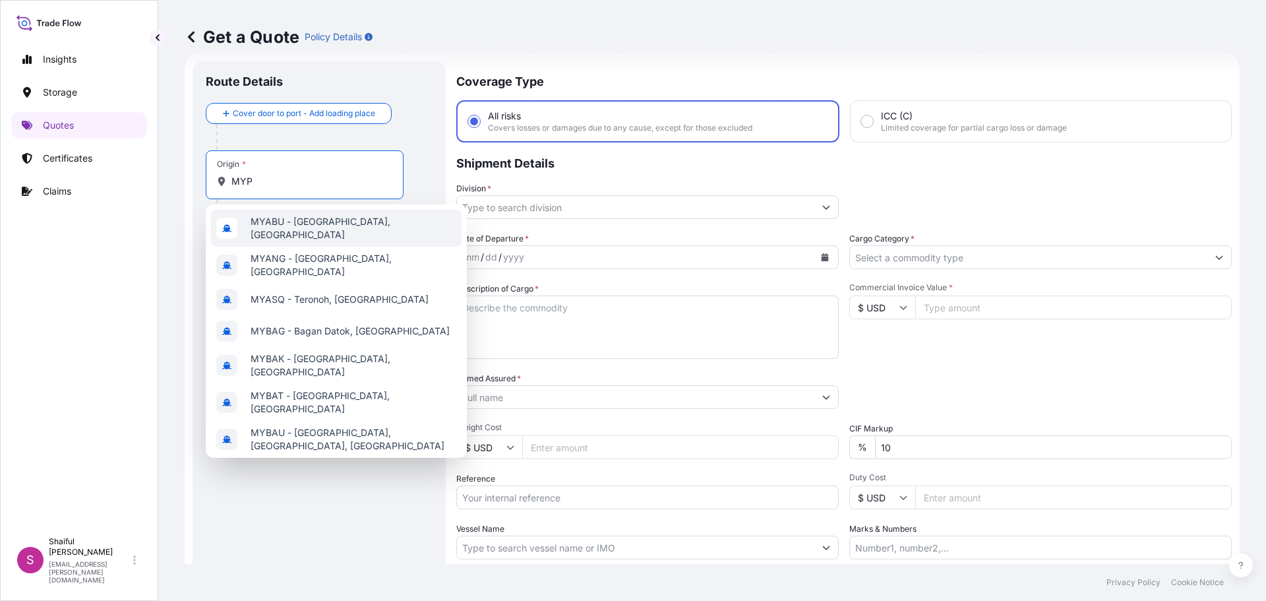
click at [241, 241] on div "MYABU - [GEOGRAPHIC_DATA], [GEOGRAPHIC_DATA]" at bounding box center [336, 228] width 251 height 37
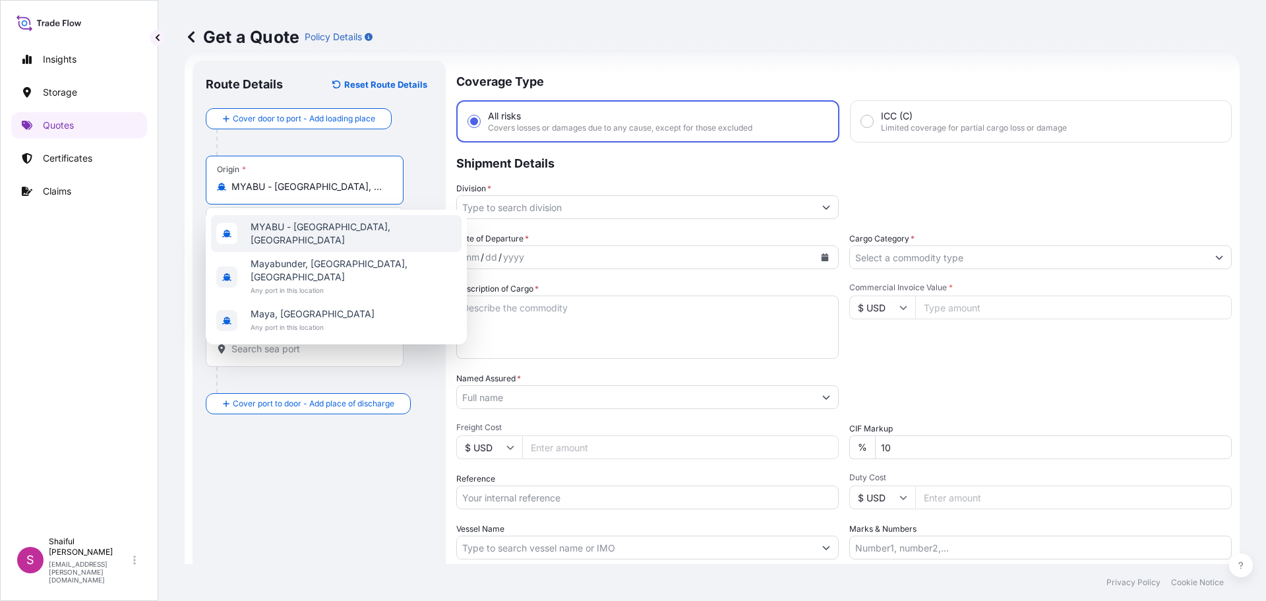
drag, startPoint x: 356, startPoint y: 187, endPoint x: 199, endPoint y: 168, distance: 158.0
click at [200, 168] on div "Route Details Reset Route Details Cover door to port - Add loading place Place …" at bounding box center [319, 359] width 253 height 597
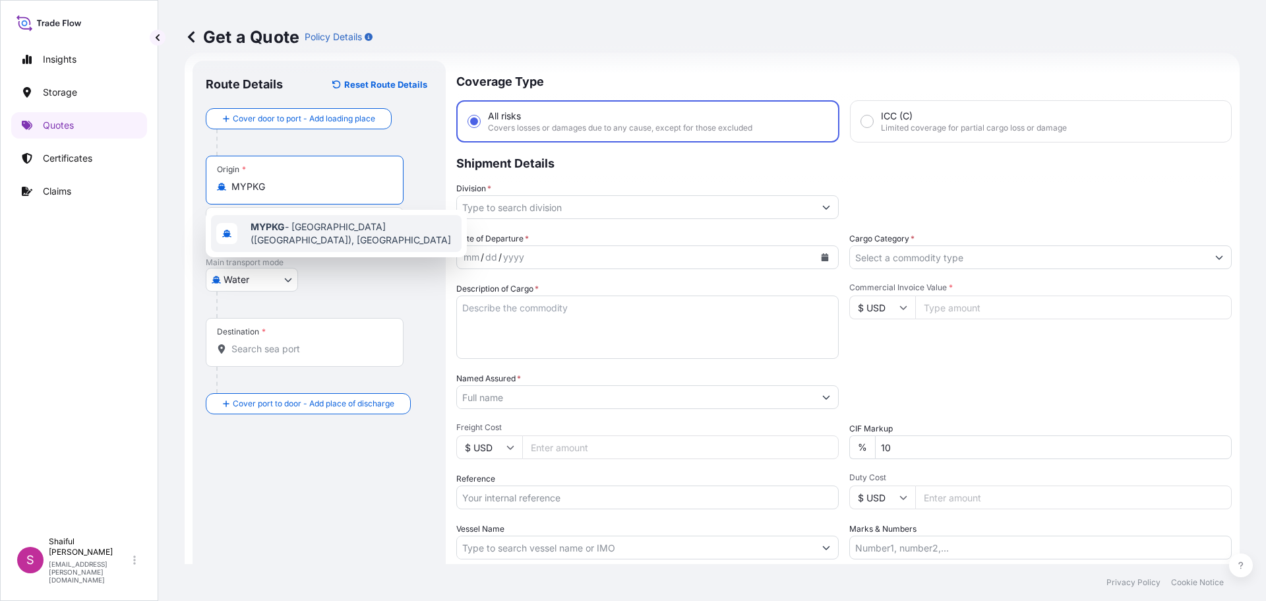
click at [278, 220] on span "MYPKG - [GEOGRAPHIC_DATA] ([GEOGRAPHIC_DATA]), [GEOGRAPHIC_DATA]" at bounding box center [354, 233] width 206 height 26
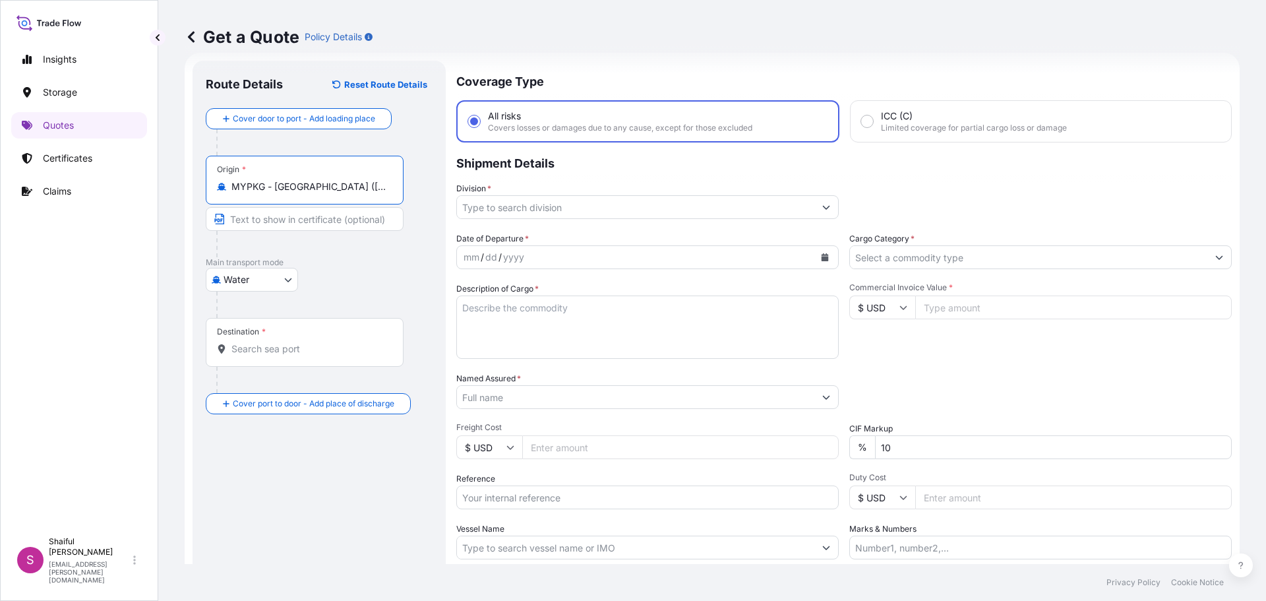
type input "MYPKG - [GEOGRAPHIC_DATA] ([GEOGRAPHIC_DATA]), [GEOGRAPHIC_DATA]"
click at [317, 339] on div "Destination *" at bounding box center [305, 342] width 198 height 49
click at [317, 342] on input "Destination *" at bounding box center [309, 348] width 156 height 13
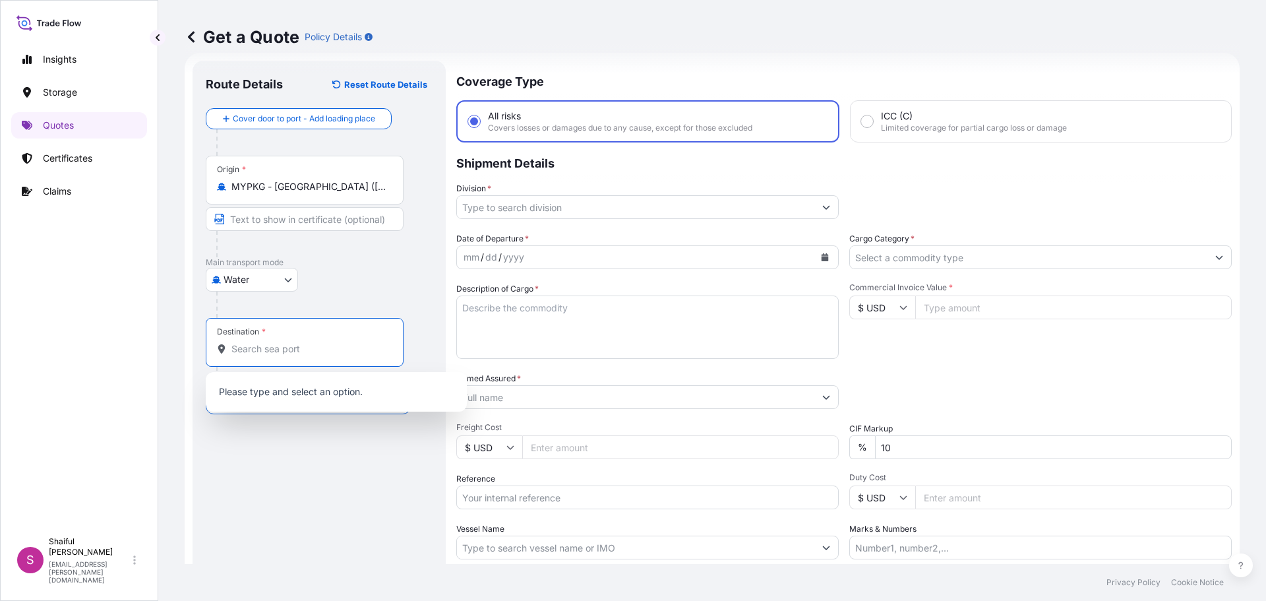
click at [361, 276] on div "Water Air Water Inland" at bounding box center [319, 280] width 227 height 24
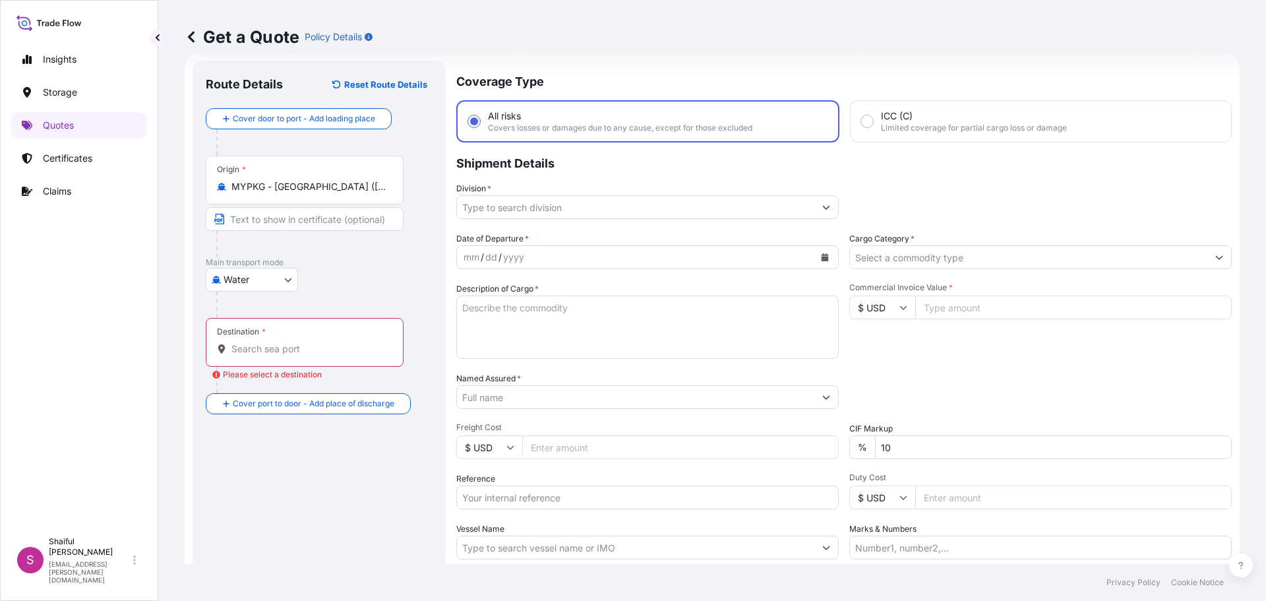
click at [263, 353] on input "Destination * Please select a destination" at bounding box center [309, 348] width 156 height 13
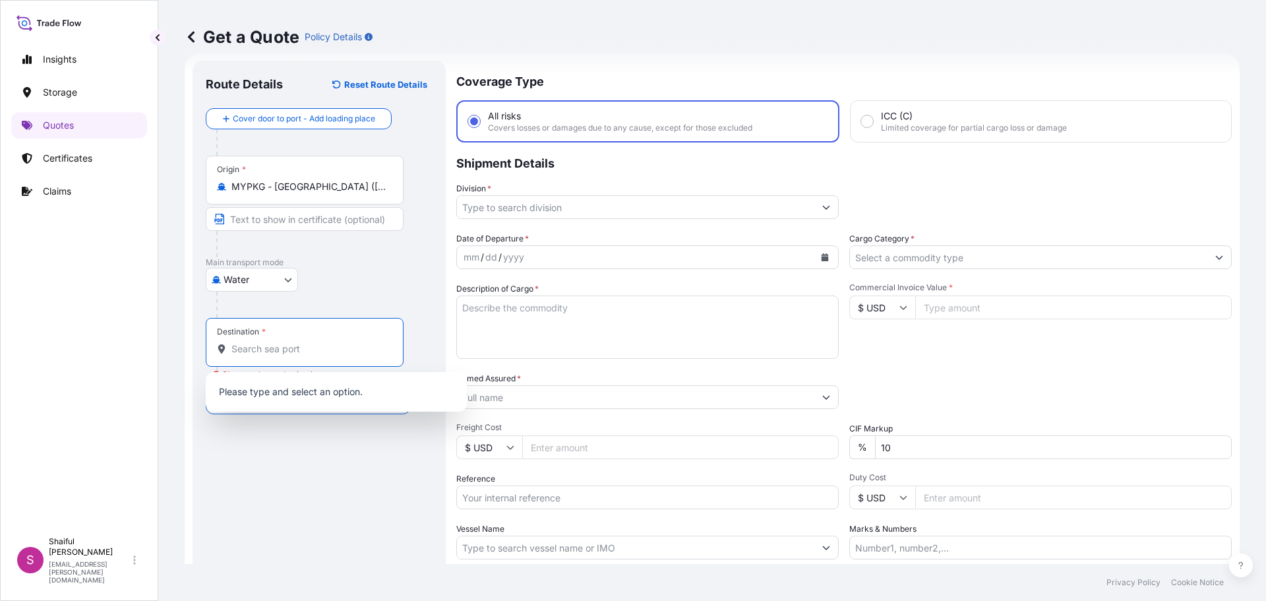
click at [282, 286] on body "0 options available. 0 options available. Insights Storage Quotes Certificates …" at bounding box center [633, 300] width 1266 height 601
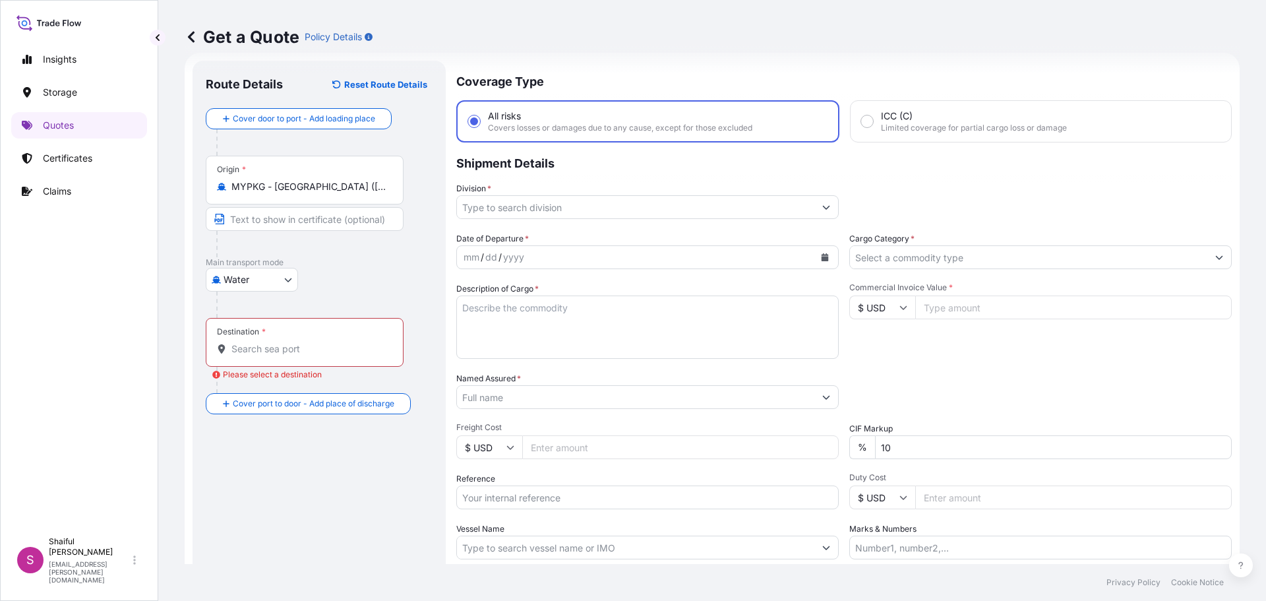
click at [327, 330] on div "Destination *" at bounding box center [305, 342] width 198 height 49
click at [327, 342] on input "Destination * Please select a destination" at bounding box center [309, 348] width 156 height 13
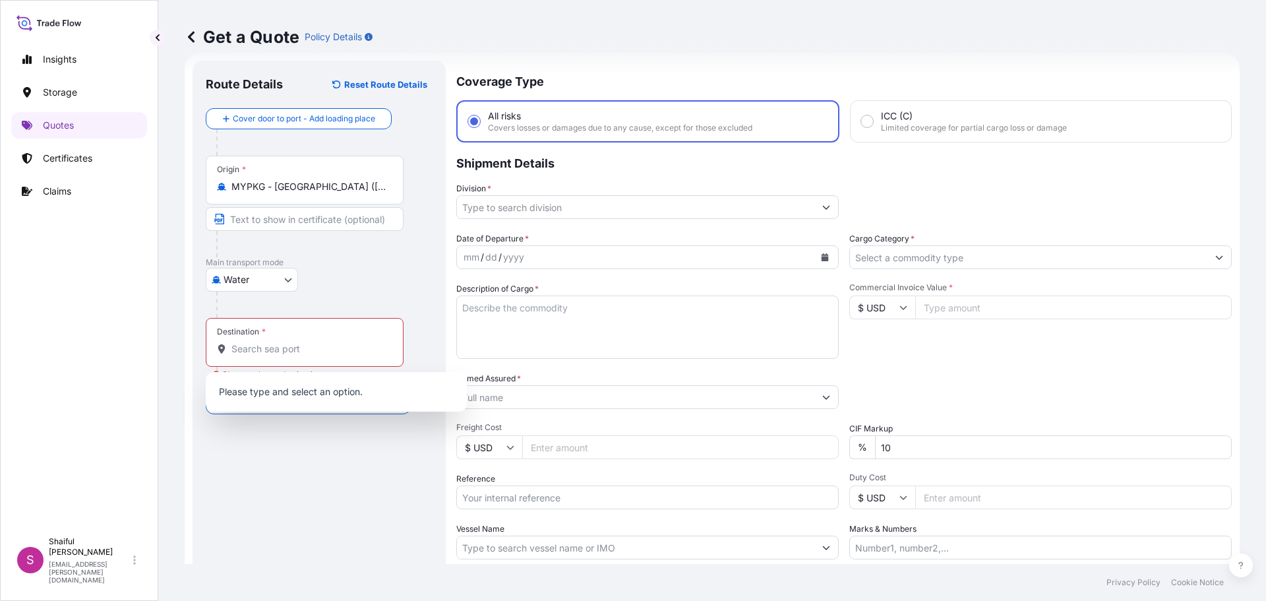
click at [356, 284] on div "Water Air Water Inland" at bounding box center [319, 280] width 227 height 24
click at [262, 351] on input "Destination * Please select a destination" at bounding box center [309, 348] width 156 height 13
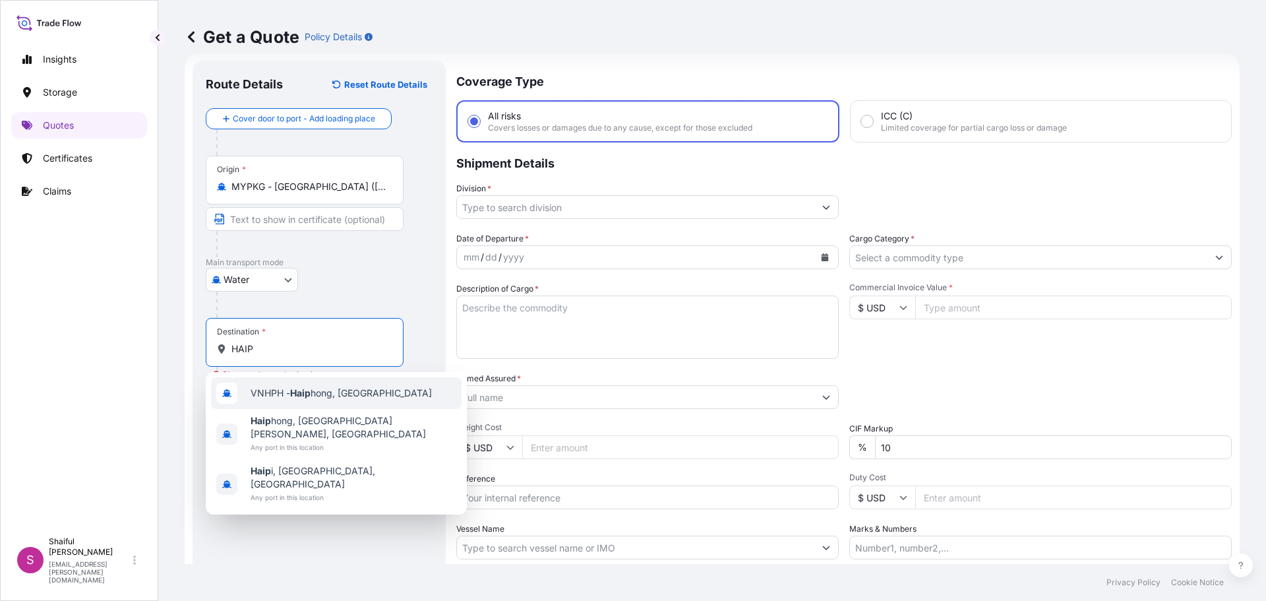
click at [394, 399] on div "VNHPH - Haip hong, [GEOGRAPHIC_DATA]" at bounding box center [336, 393] width 251 height 32
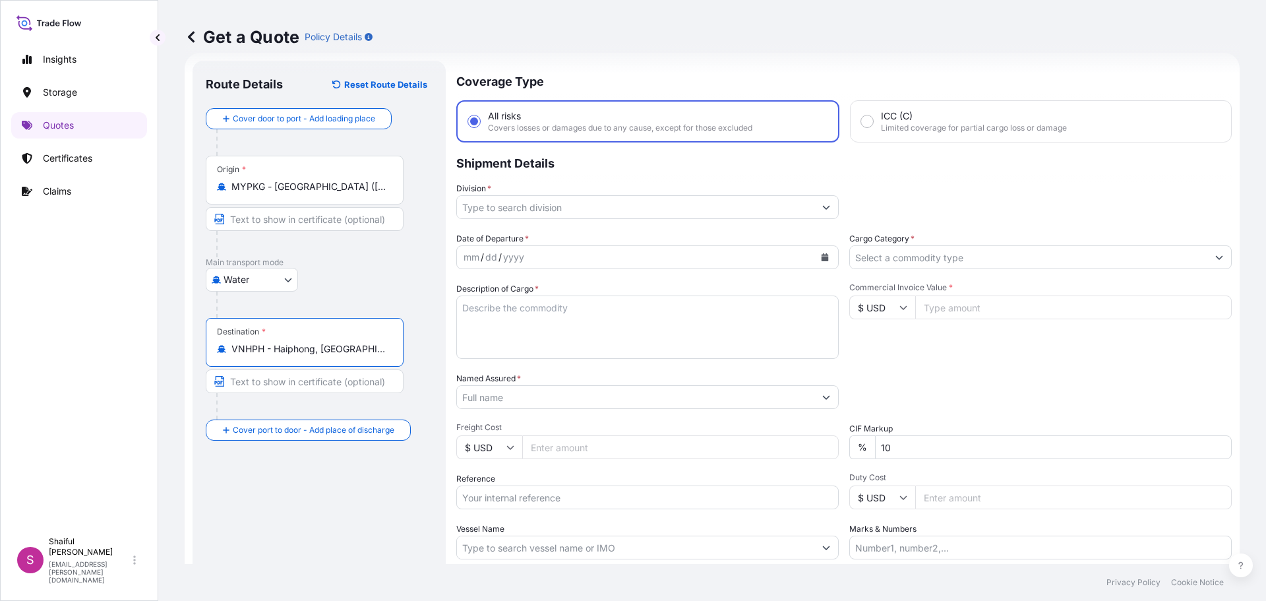
type input "VNHPH - Haiphong, [GEOGRAPHIC_DATA]"
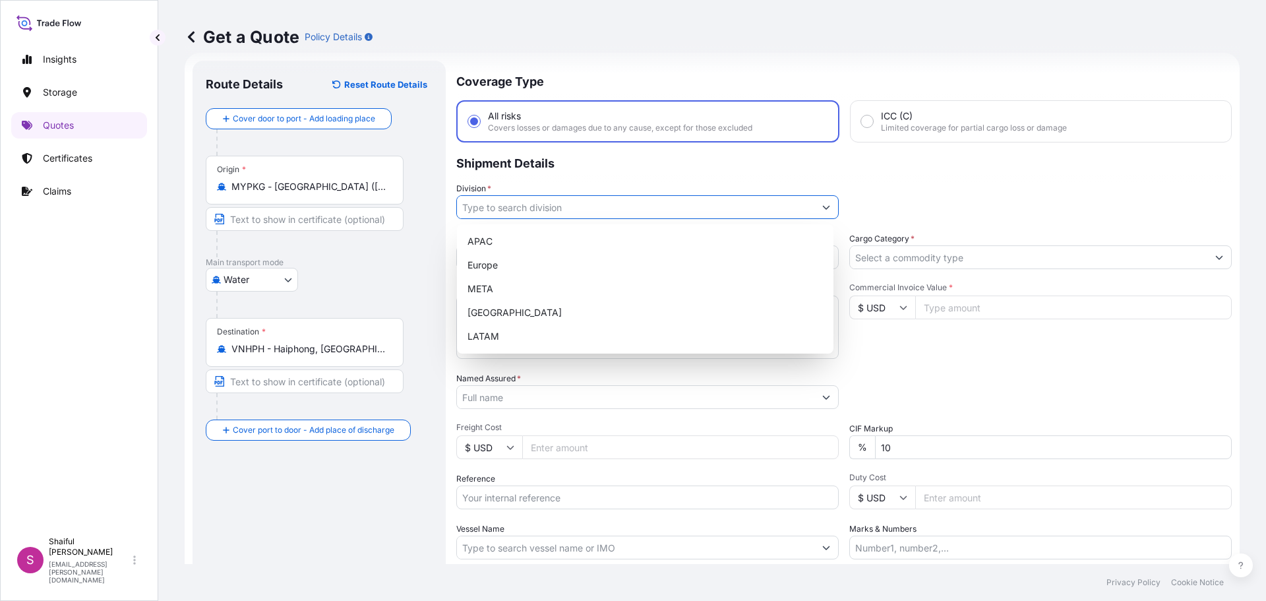
click at [502, 207] on input "Division *" at bounding box center [635, 207] width 357 height 24
click at [541, 232] on div "APAC" at bounding box center [645, 241] width 366 height 24
type input "APAC"
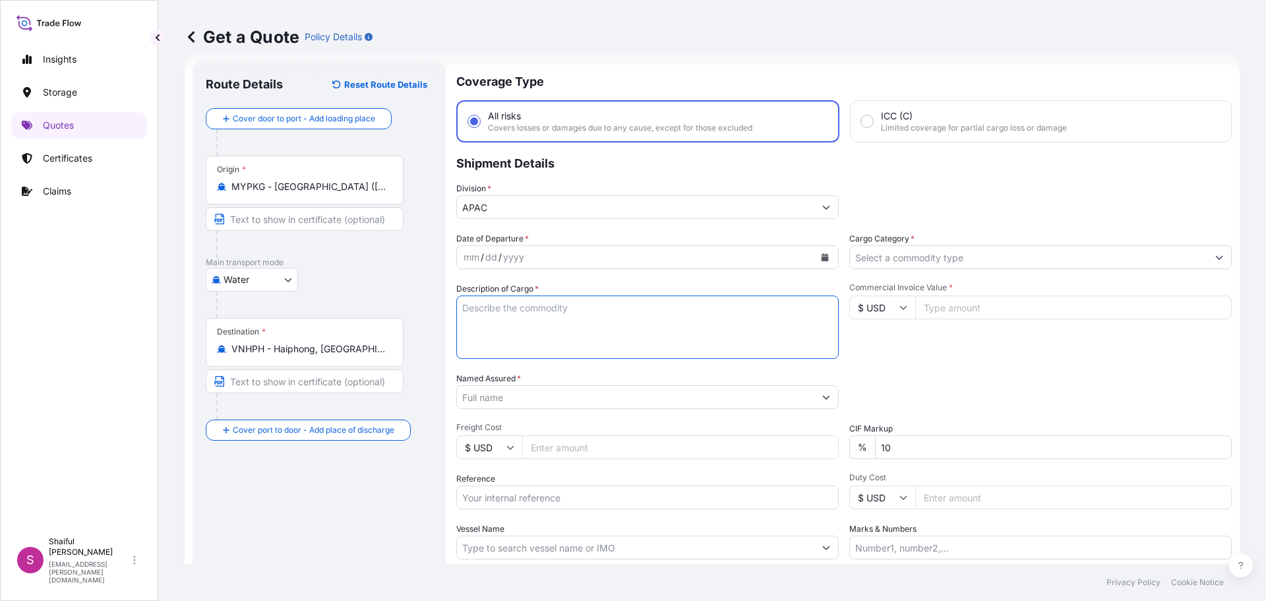
click at [550, 319] on textarea "Description of Cargo *" at bounding box center [647, 326] width 382 height 63
click at [551, 330] on textarea "Description of Cargo *" at bounding box center [647, 326] width 382 height 63
drag, startPoint x: 579, startPoint y: 289, endPoint x: 497, endPoint y: 320, distance: 87.4
paste textarea "1 PALLETS (4 DRUMS) OF UCA-4CN CAUSTIC ALKALI LIQUID, N.O.S (CONTAINS: DISODIUM…"
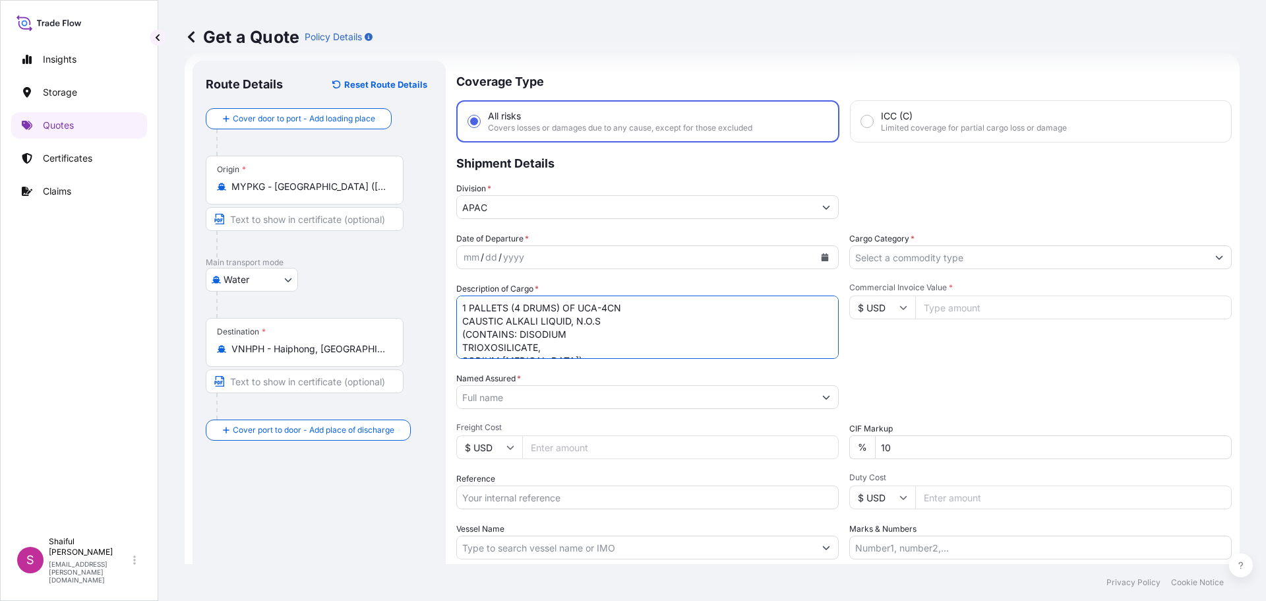
type textarea "1 PALLETS (4 DRUMS) OF UCA-4CN CAUSTIC ALKALI LIQUID, N.O.S (CONTAINS: DISODIUM…"
click at [960, 309] on input "Commercial Invoice Value *" at bounding box center [1073, 307] width 317 height 24
type input "2748.86"
click at [950, 332] on div "Commercial Invoice Value * $ USD 2748.86" at bounding box center [1040, 320] width 382 height 76
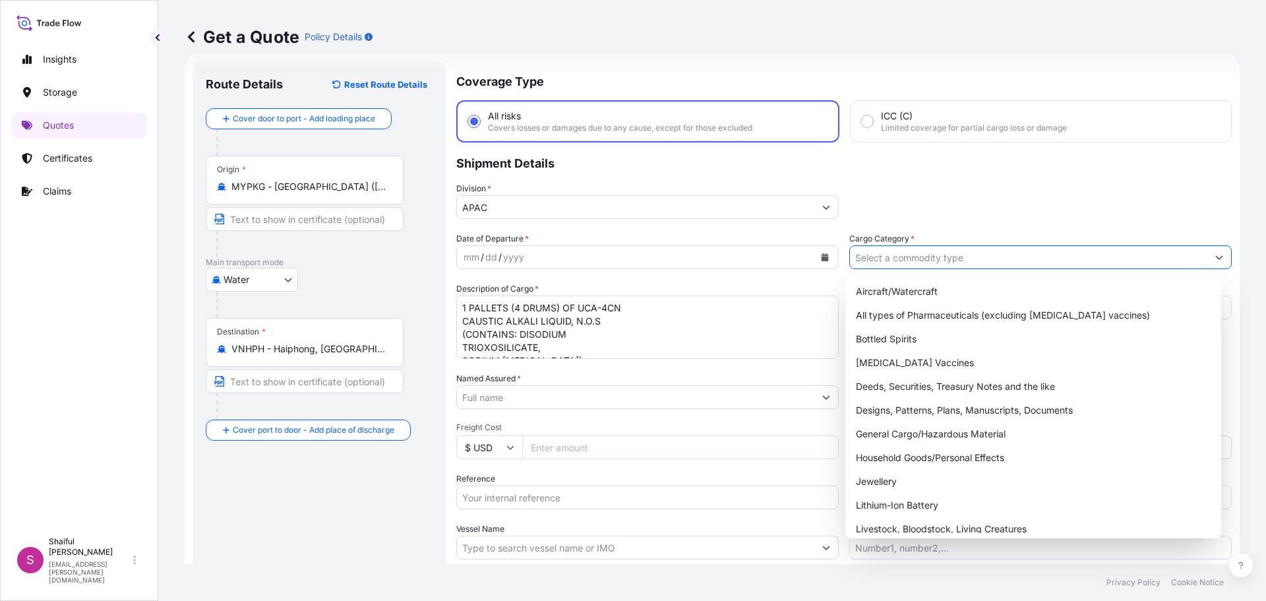
click at [923, 257] on input "Cargo Category *" at bounding box center [1028, 257] width 357 height 24
click at [942, 439] on div "General Cargo/Hazardous Material" at bounding box center [1034, 434] width 366 height 24
type input "General Cargo/Hazardous Material"
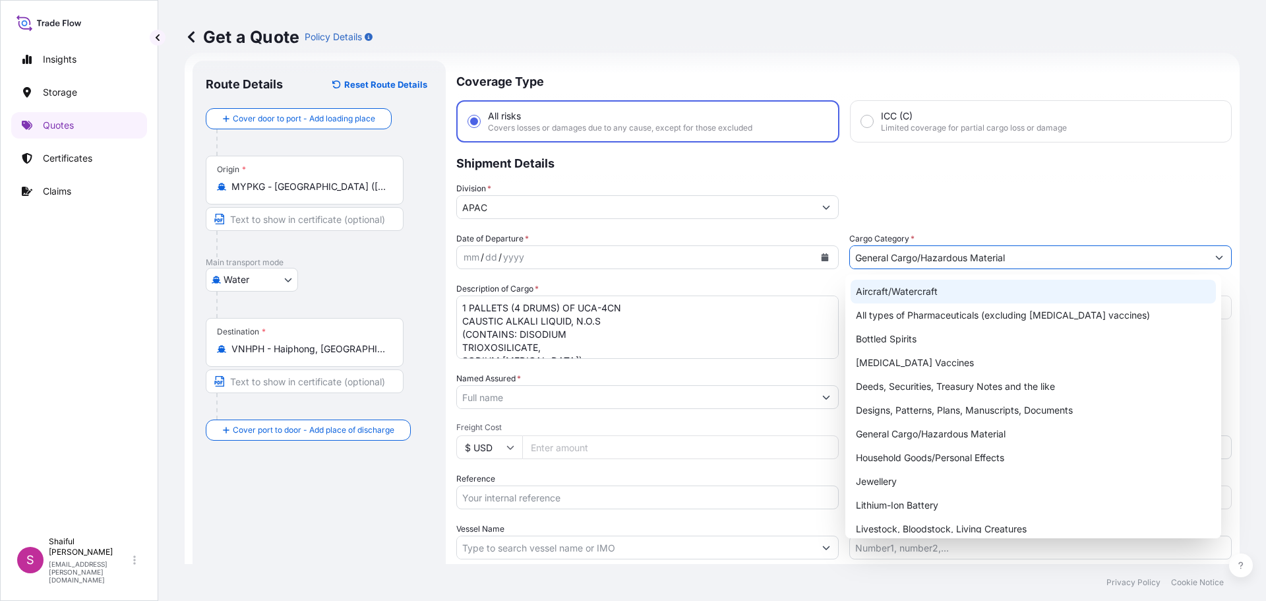
click at [1038, 209] on div "Division * APAC" at bounding box center [844, 200] width 776 height 37
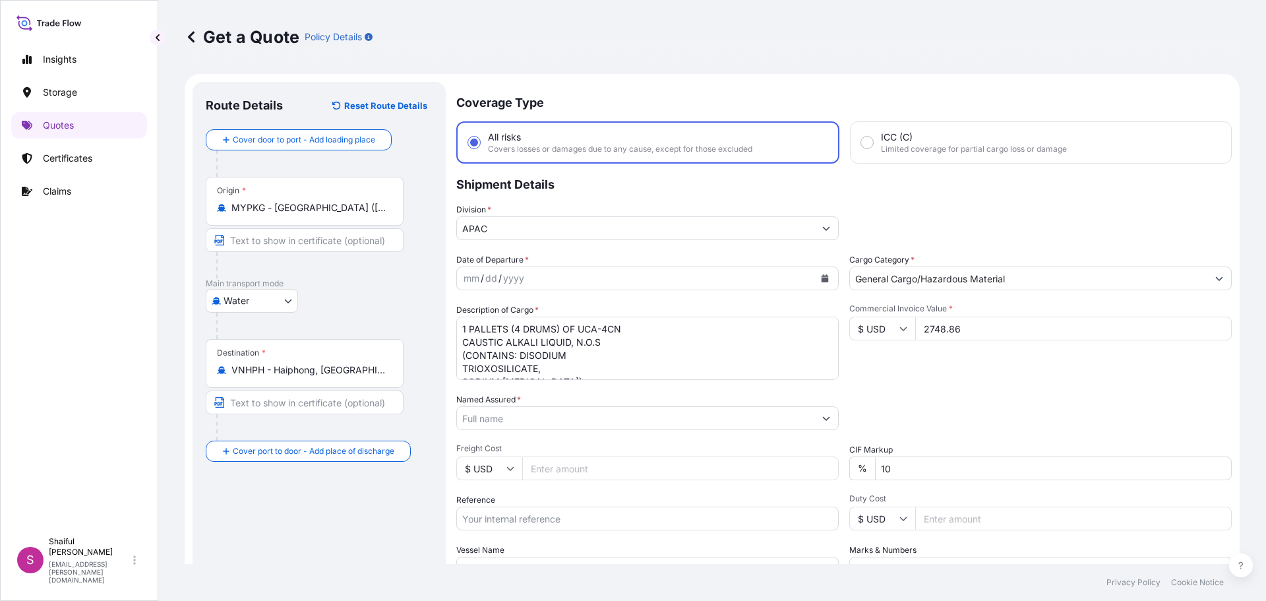
click at [519, 278] on div "yyyy" at bounding box center [514, 278] width 24 height 16
click at [822, 284] on button "Calendar" at bounding box center [824, 278] width 21 height 21
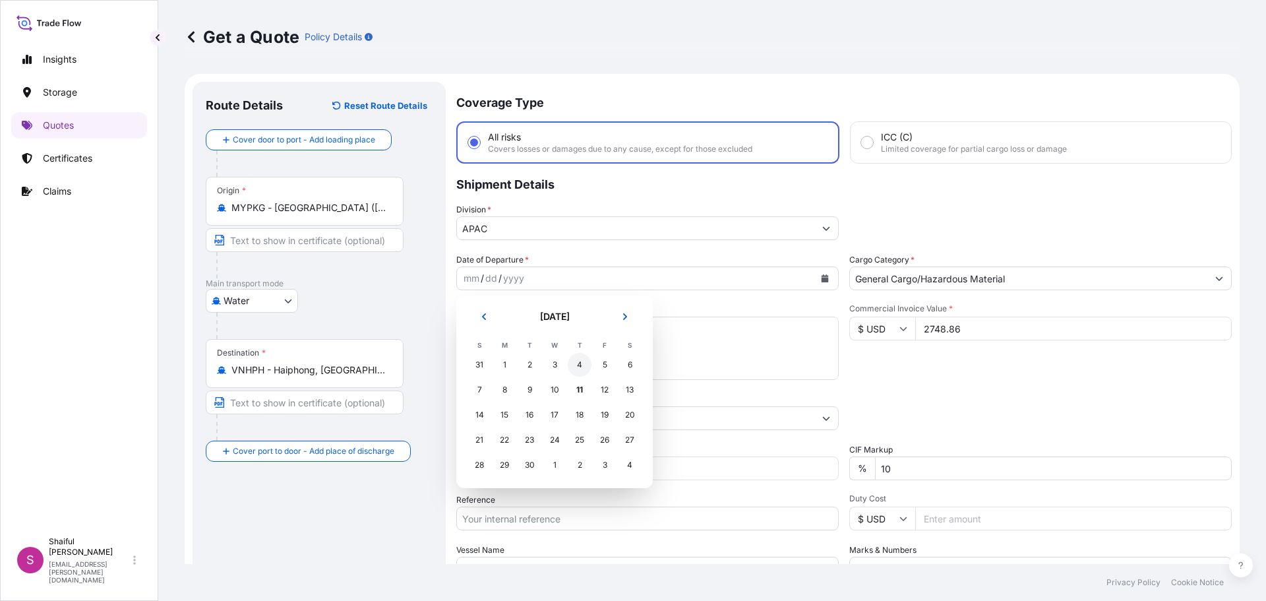
click at [582, 367] on div "4" at bounding box center [580, 365] width 24 height 24
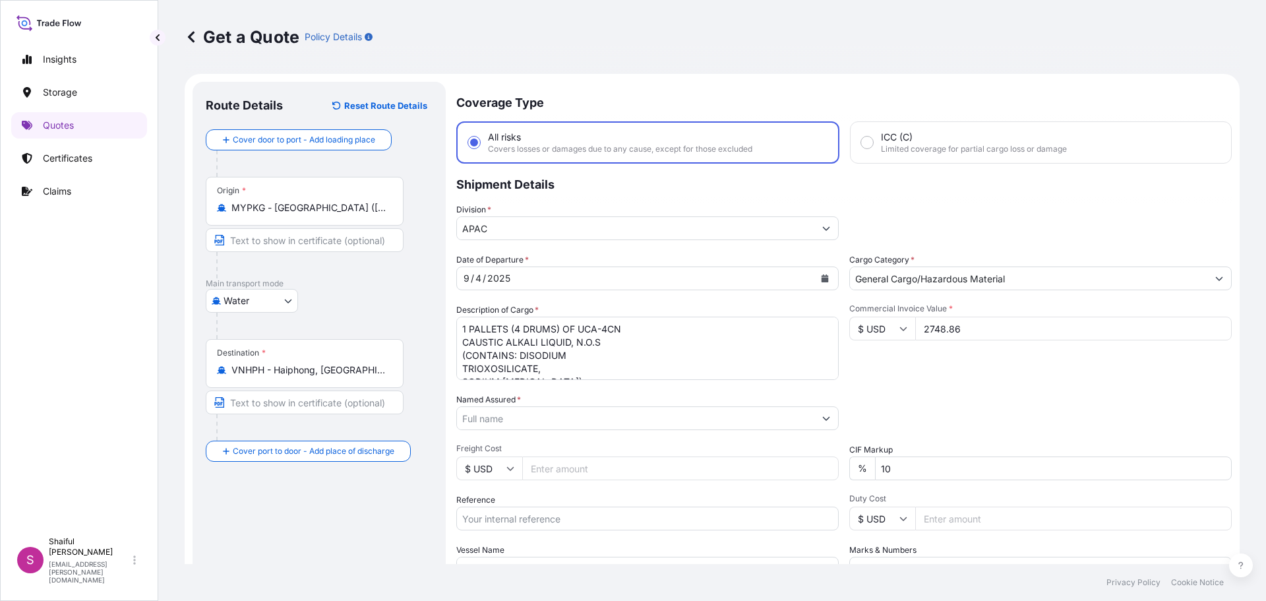
click at [533, 431] on div "Date of Departure * [DATE] Cargo Category * General Cargo/Hazardous Material De…" at bounding box center [844, 416] width 776 height 327
click at [527, 421] on input "Named Assured *" at bounding box center [635, 418] width 357 height 24
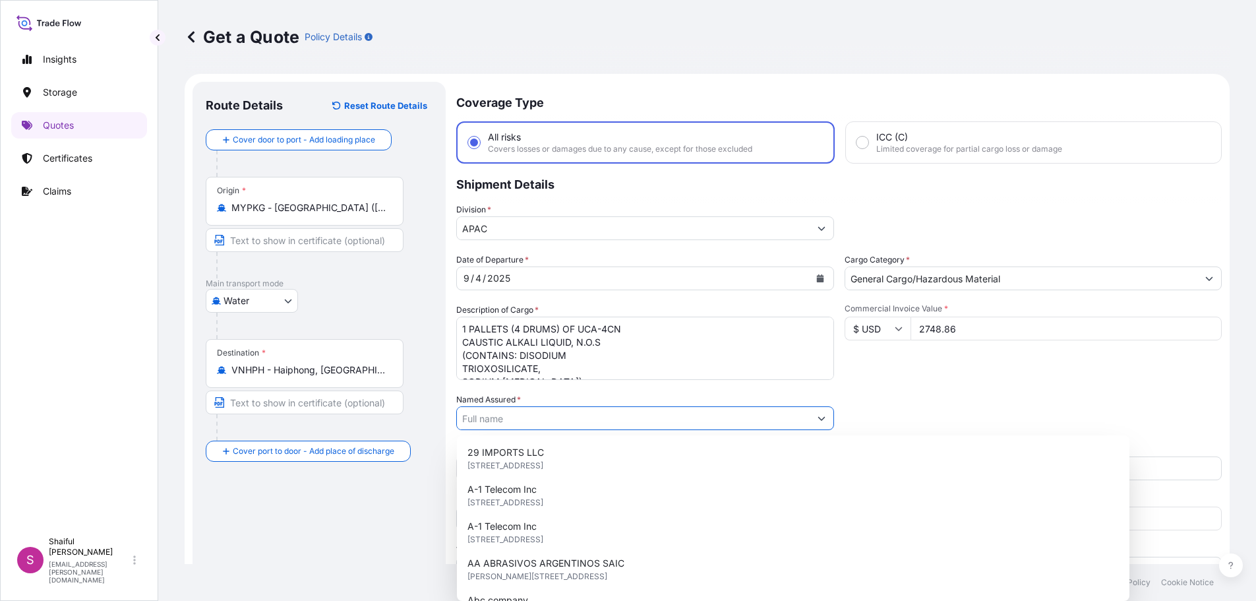
click at [526, 421] on input "Named Assured *" at bounding box center [633, 418] width 353 height 24
paste input "BRENNTAG VIETNAM COMPANY LIMITED"
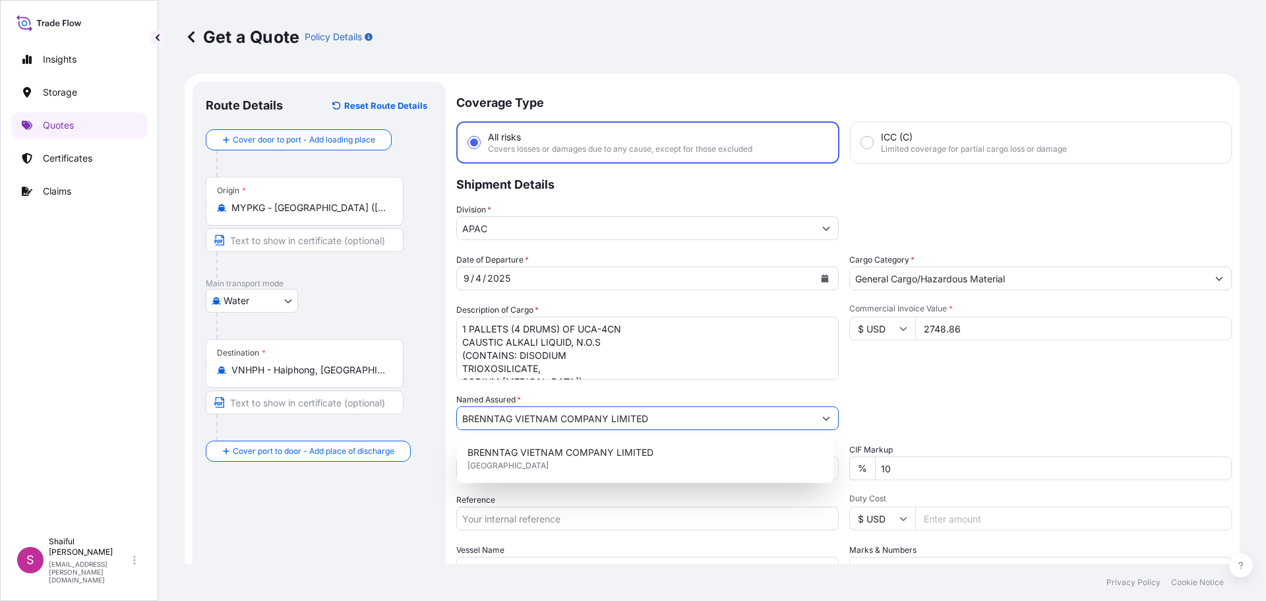
type input "BRENNTAG VIETNAM COMPANY LIMITED"
click at [883, 389] on div "Date of Departure * [DATE] Cargo Category * General Cargo/Hazardous Material De…" at bounding box center [844, 416] width 776 height 327
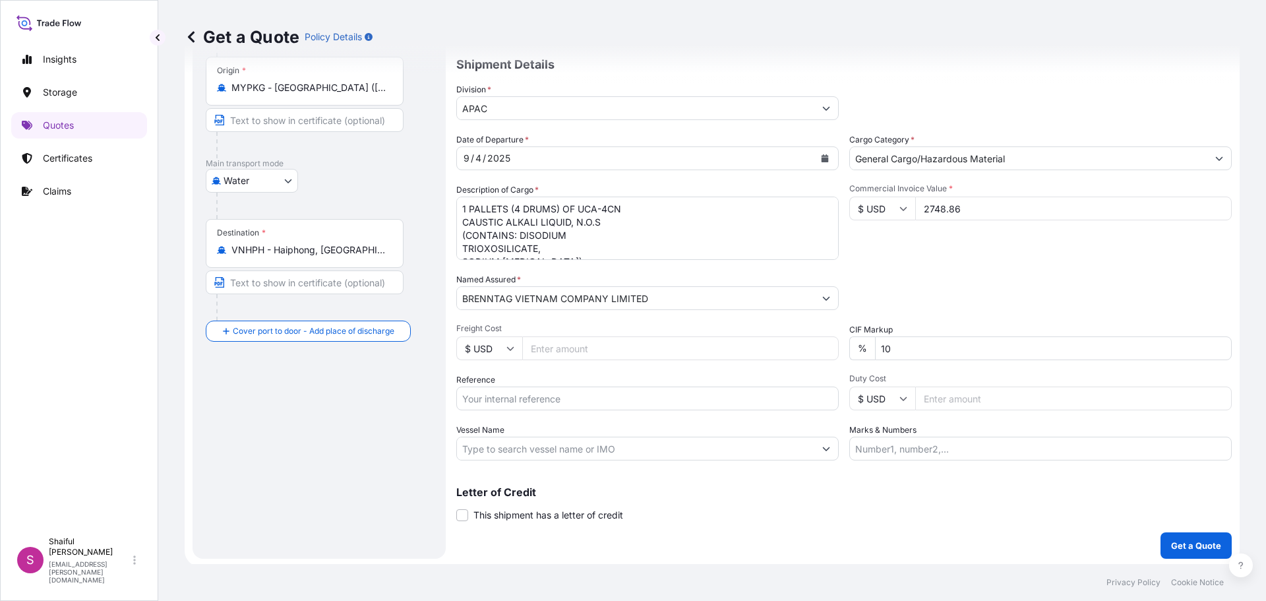
scroll to position [123, 0]
click at [1193, 534] on button "Get a Quote" at bounding box center [1196, 543] width 71 height 26
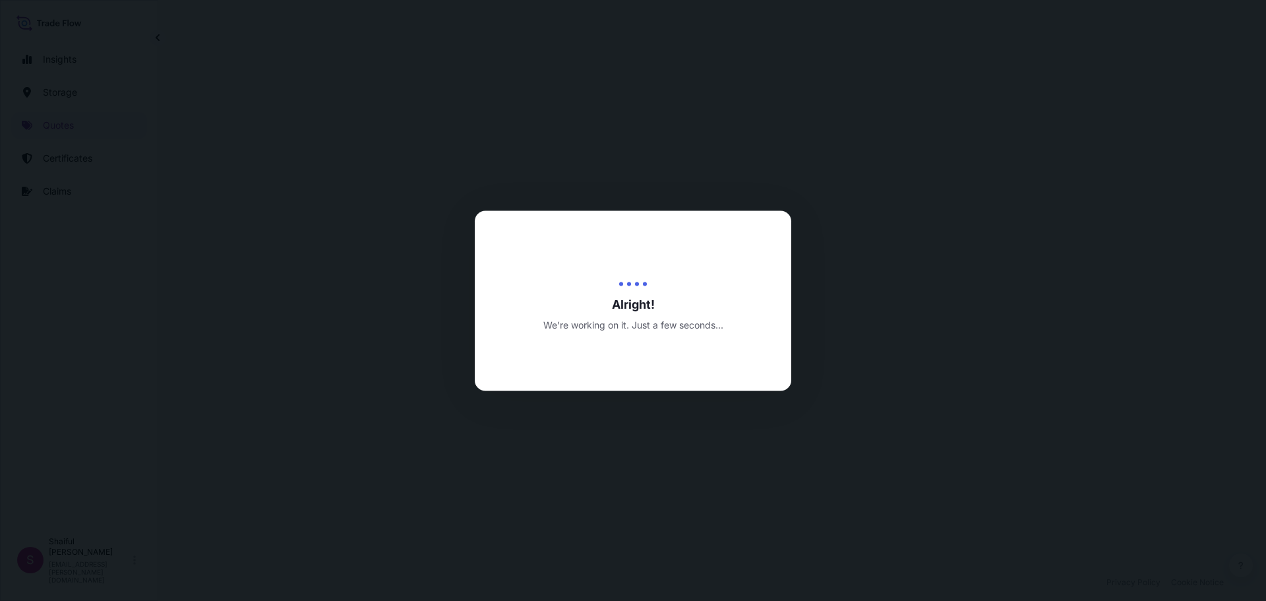
select select "Water"
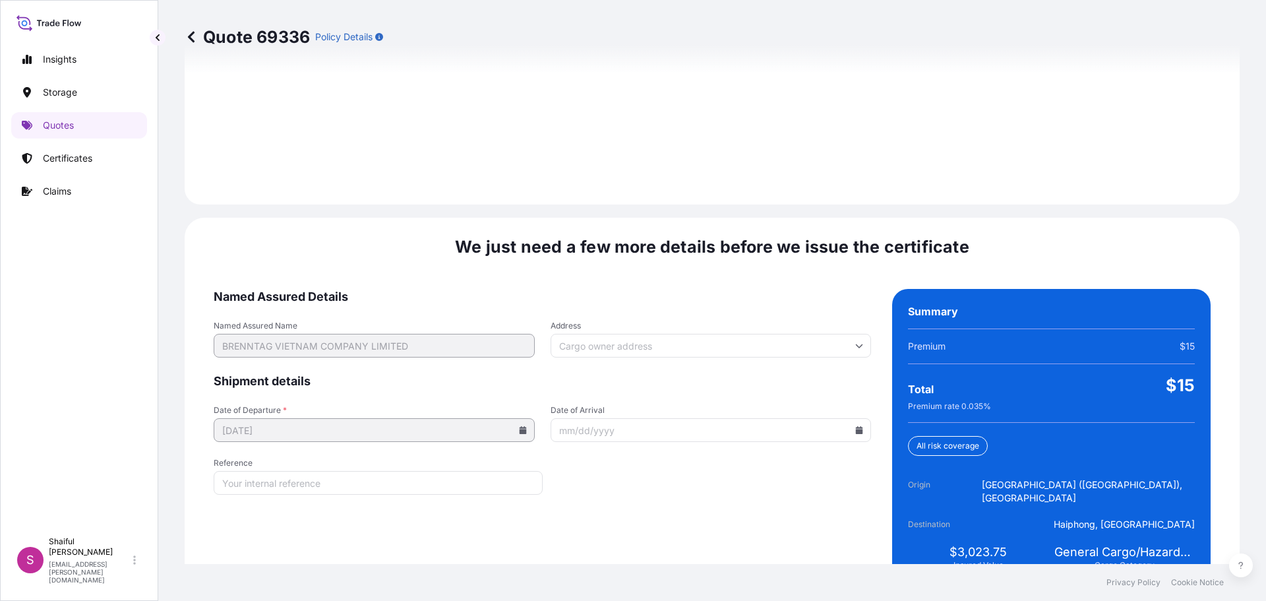
scroll to position [1885, 0]
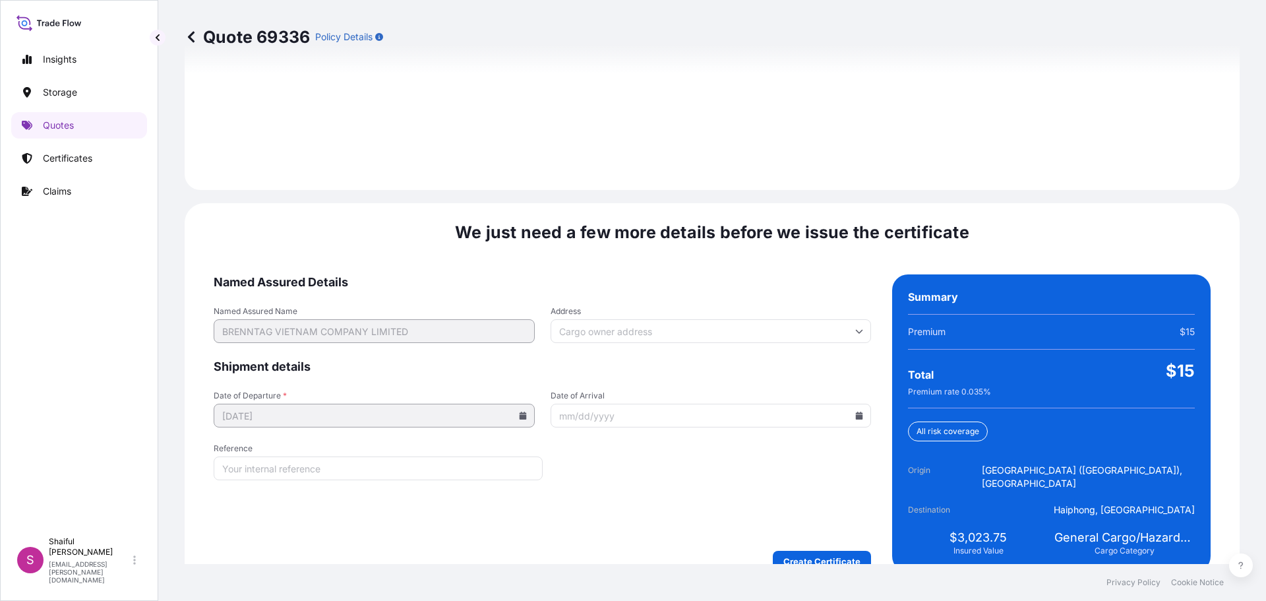
click at [856, 411] on icon at bounding box center [859, 415] width 7 height 8
click at [714, 259] on button "11" at bounding box center [706, 259] width 21 height 21
type input "[DATE]"
click at [609, 488] on form "Named Assured Details Named Assured Name BRENNTAG VIETNAM COMPANY LIMITED Addre…" at bounding box center [542, 422] width 657 height 297
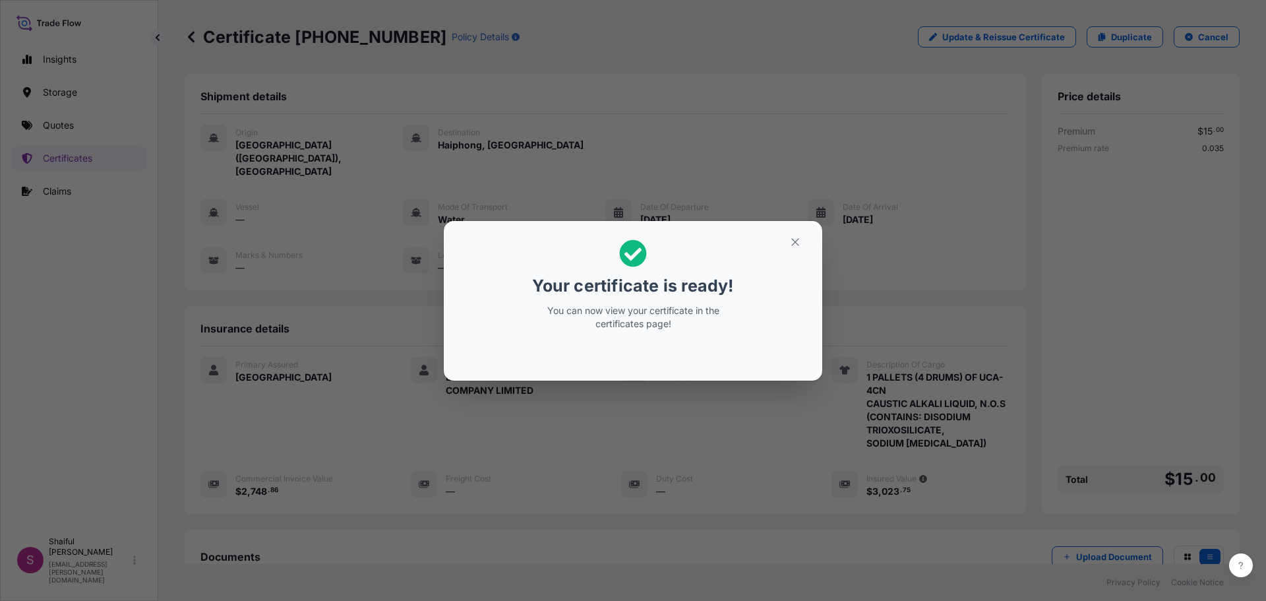
click at [764, 433] on div "Your certificate is ready! You can now view your certificate in the certificate…" at bounding box center [633, 300] width 1266 height 601
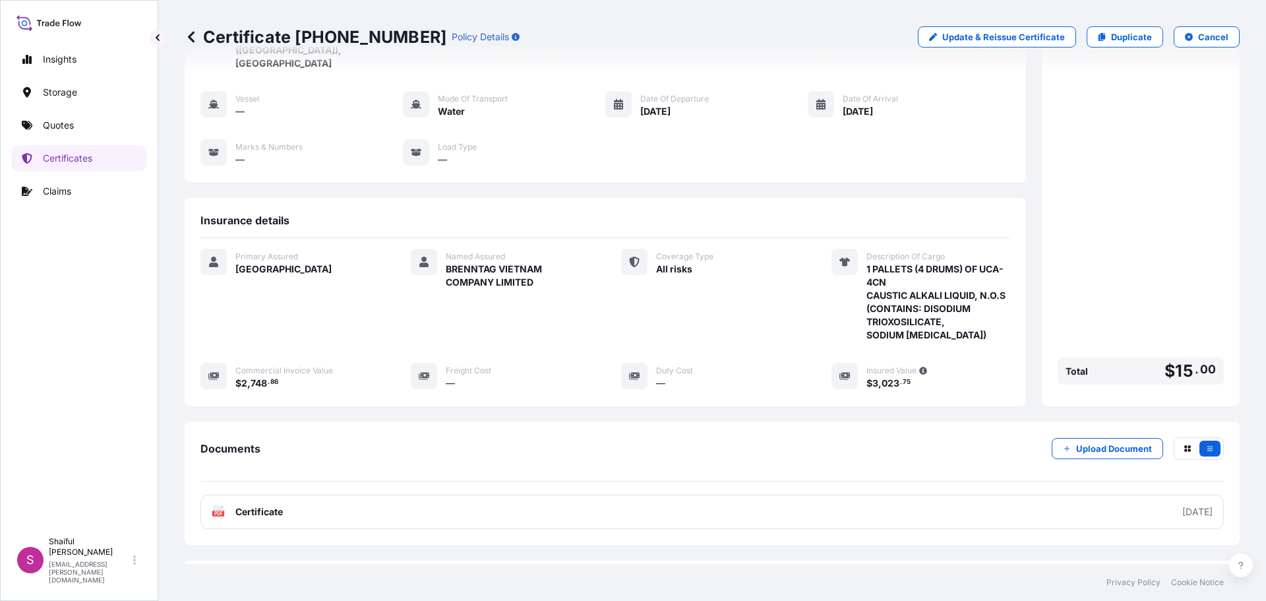
scroll to position [132, 0]
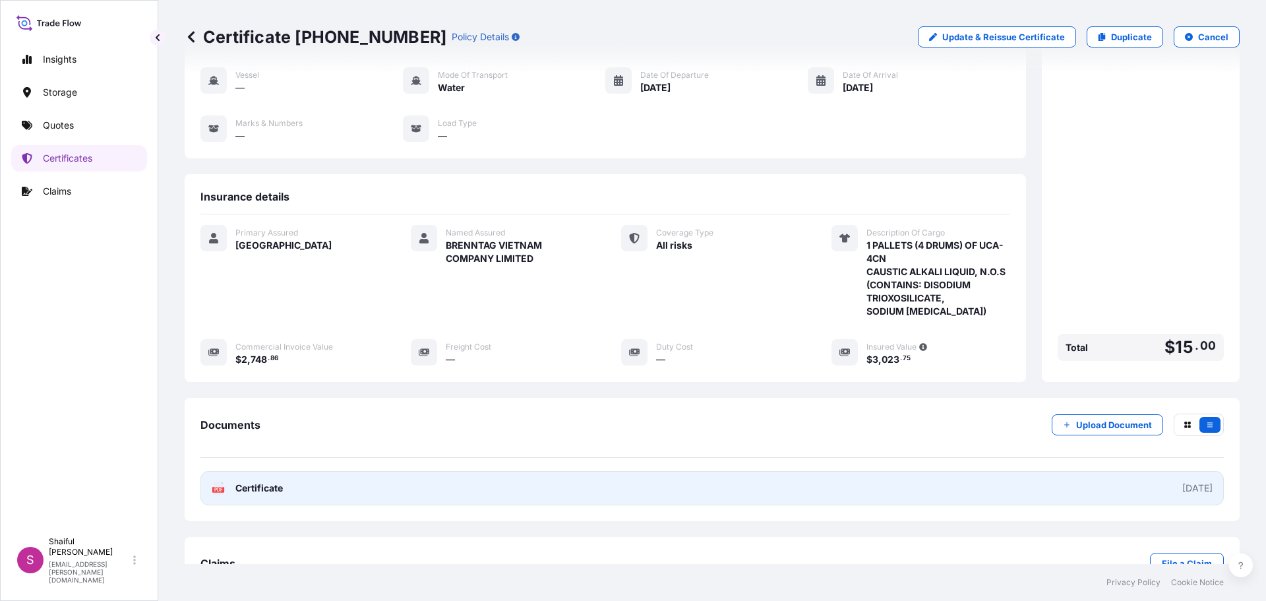
click at [238, 488] on span "Certificate" at bounding box center [258, 487] width 47 height 13
